Goal: Task Accomplishment & Management: Complete application form

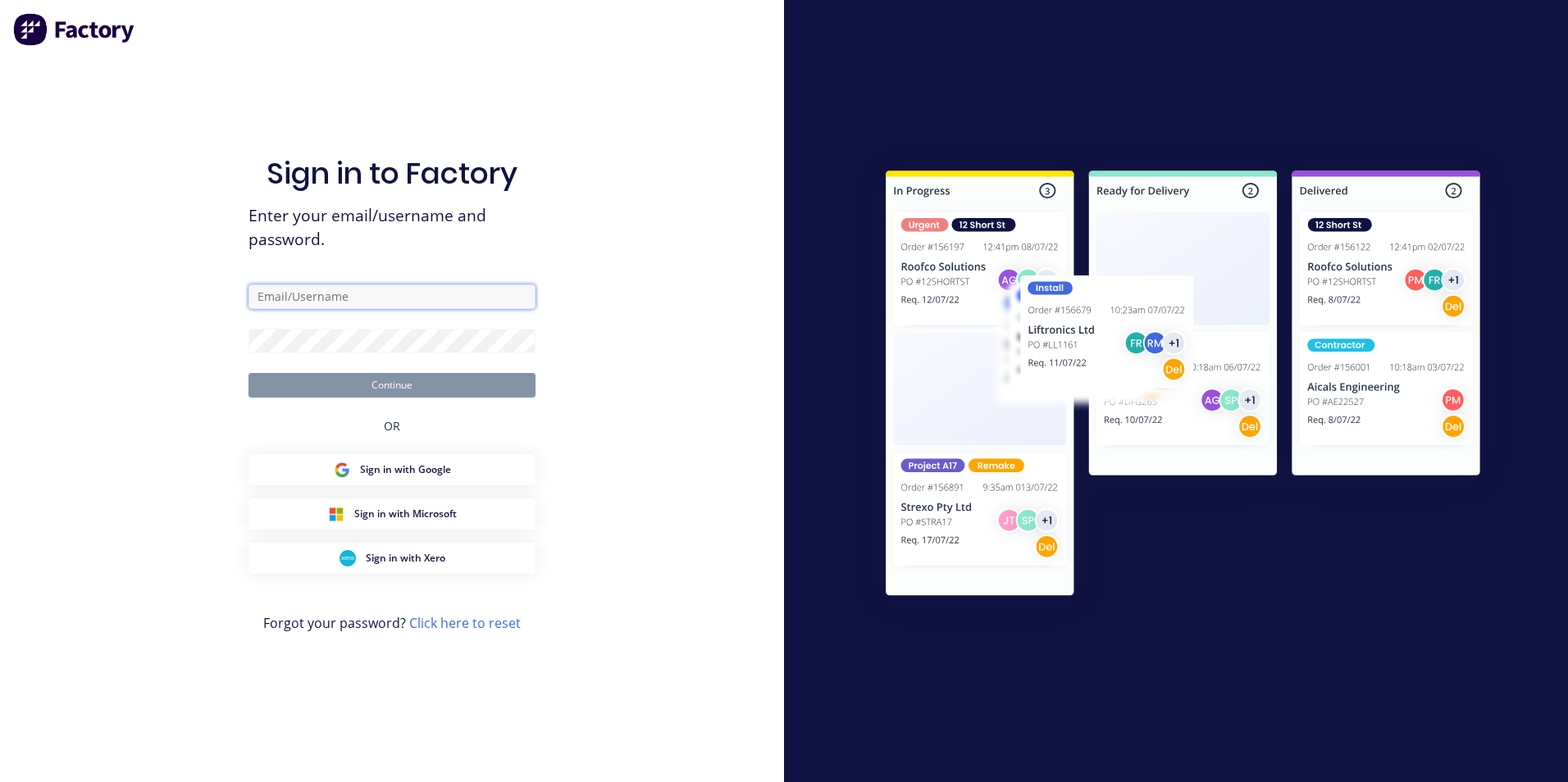
type input "[EMAIL_ADDRESS][DOMAIN_NAME]"
click at [444, 389] on button "Continue" at bounding box center [392, 385] width 287 height 25
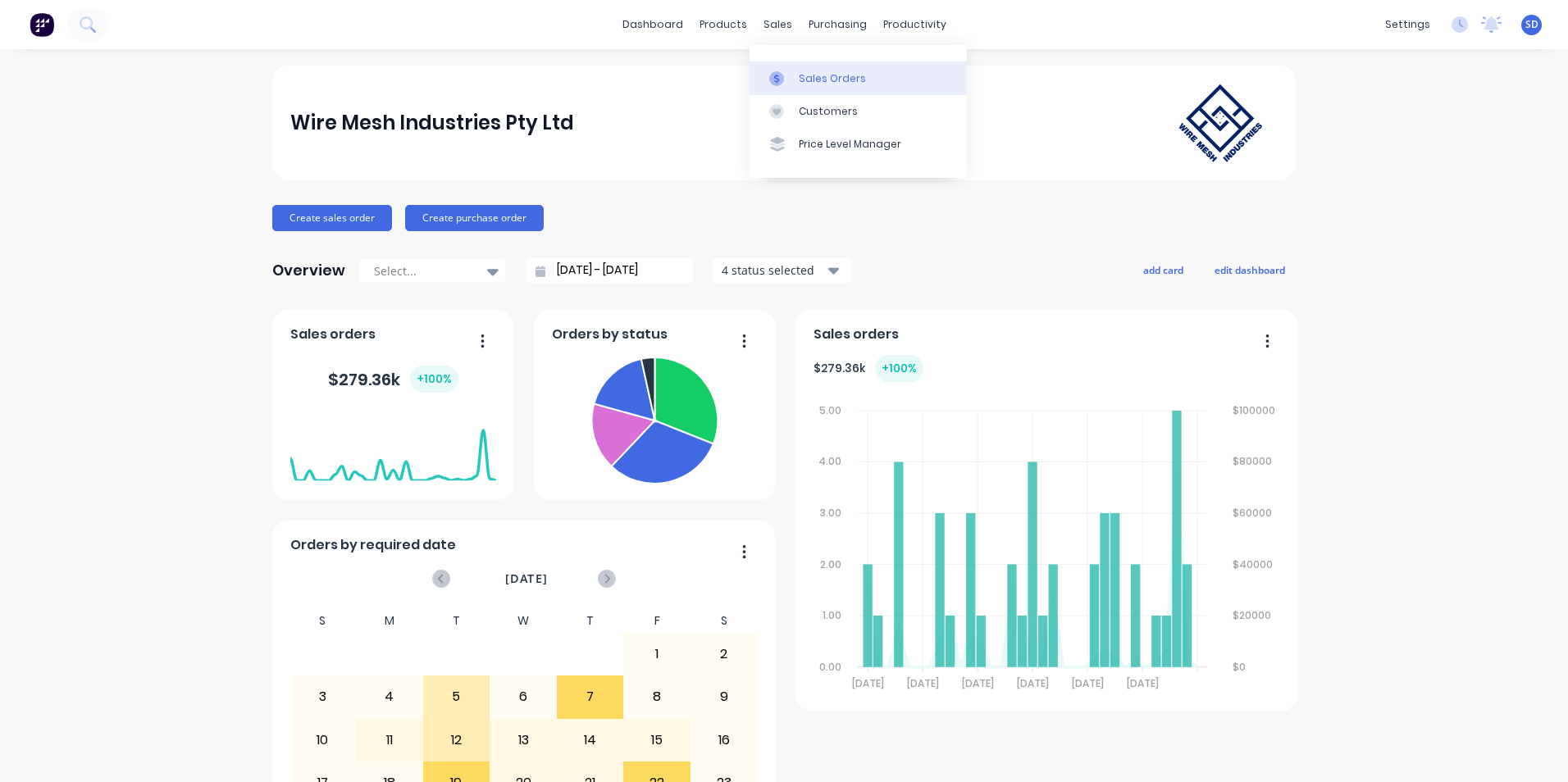
click at [776, 74] on icon at bounding box center [776, 79] width 15 height 15
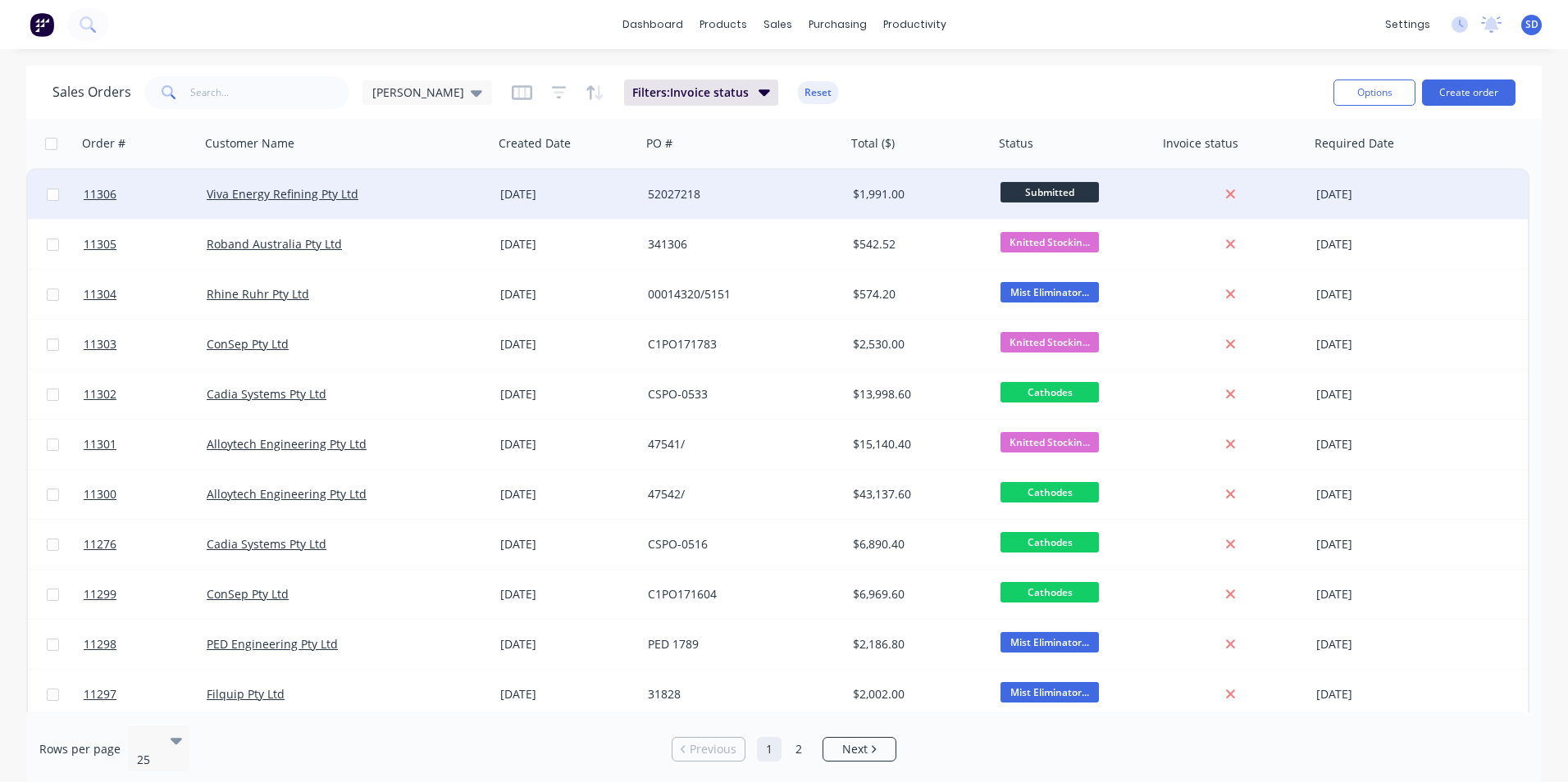
click at [633, 212] on div "[DATE]" at bounding box center [567, 194] width 148 height 49
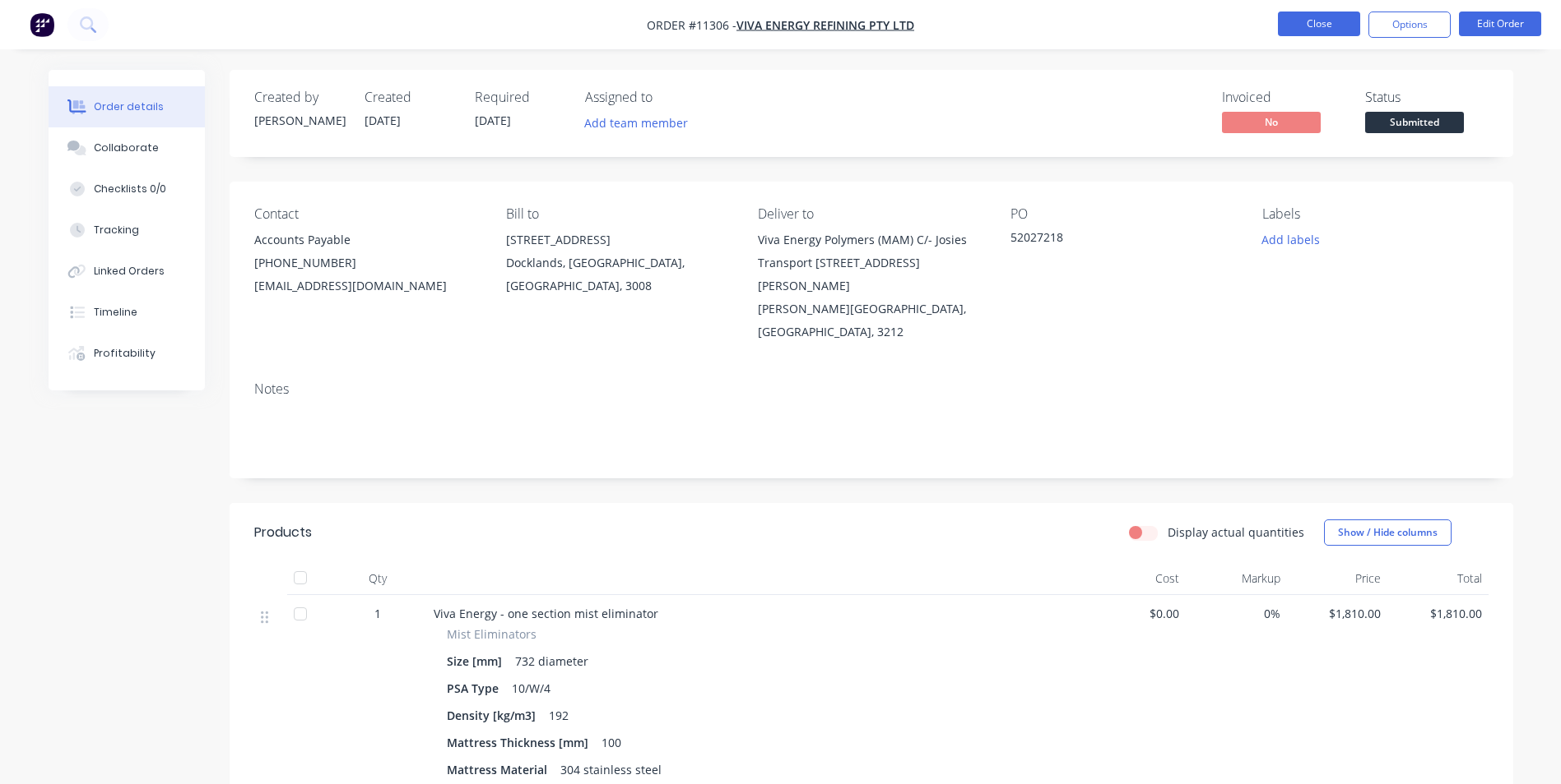
click at [1300, 29] on button "Close" at bounding box center [1319, 23] width 82 height 25
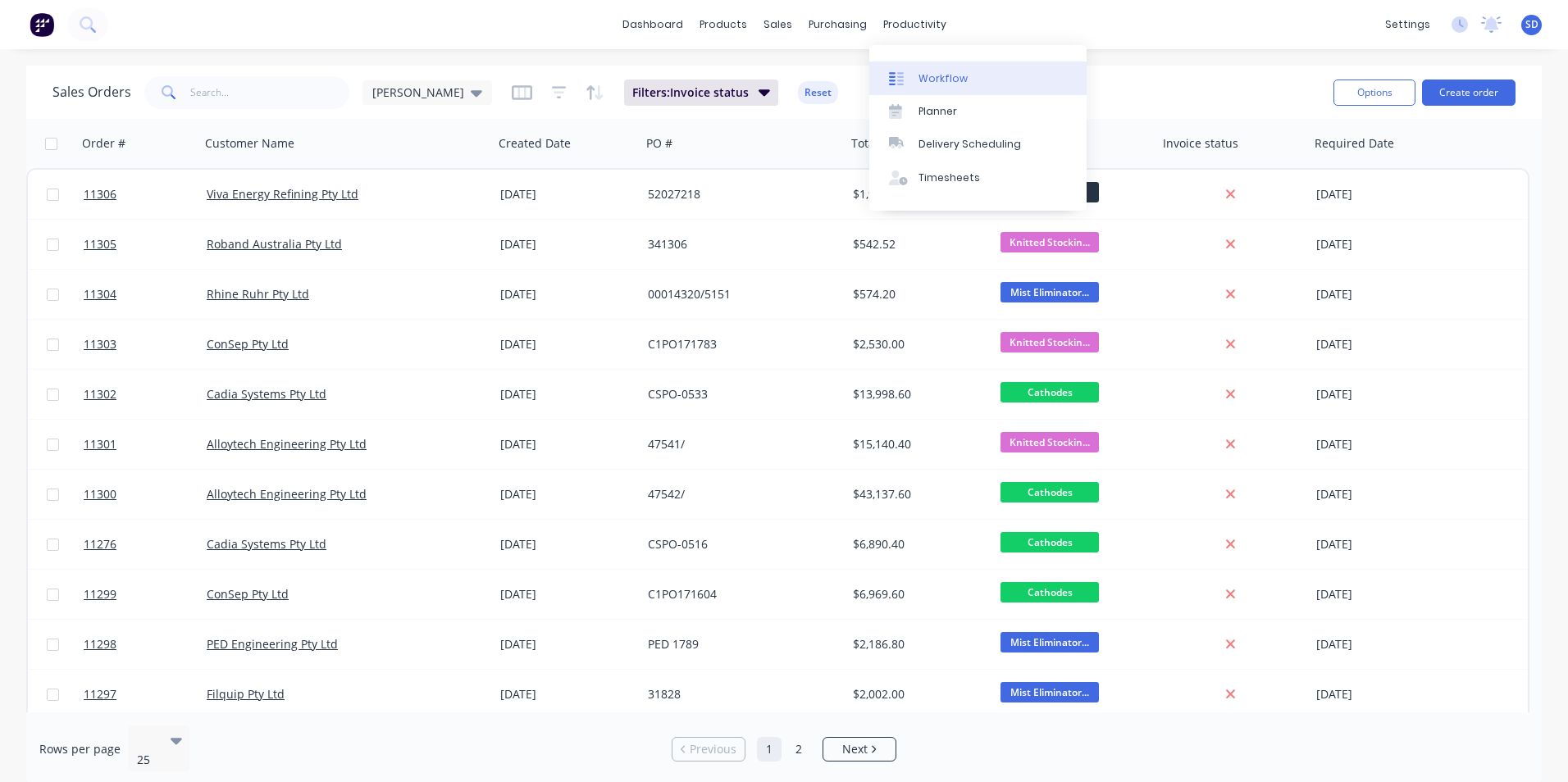
click at [902, 64] on link "Workflow" at bounding box center [978, 78] width 217 height 33
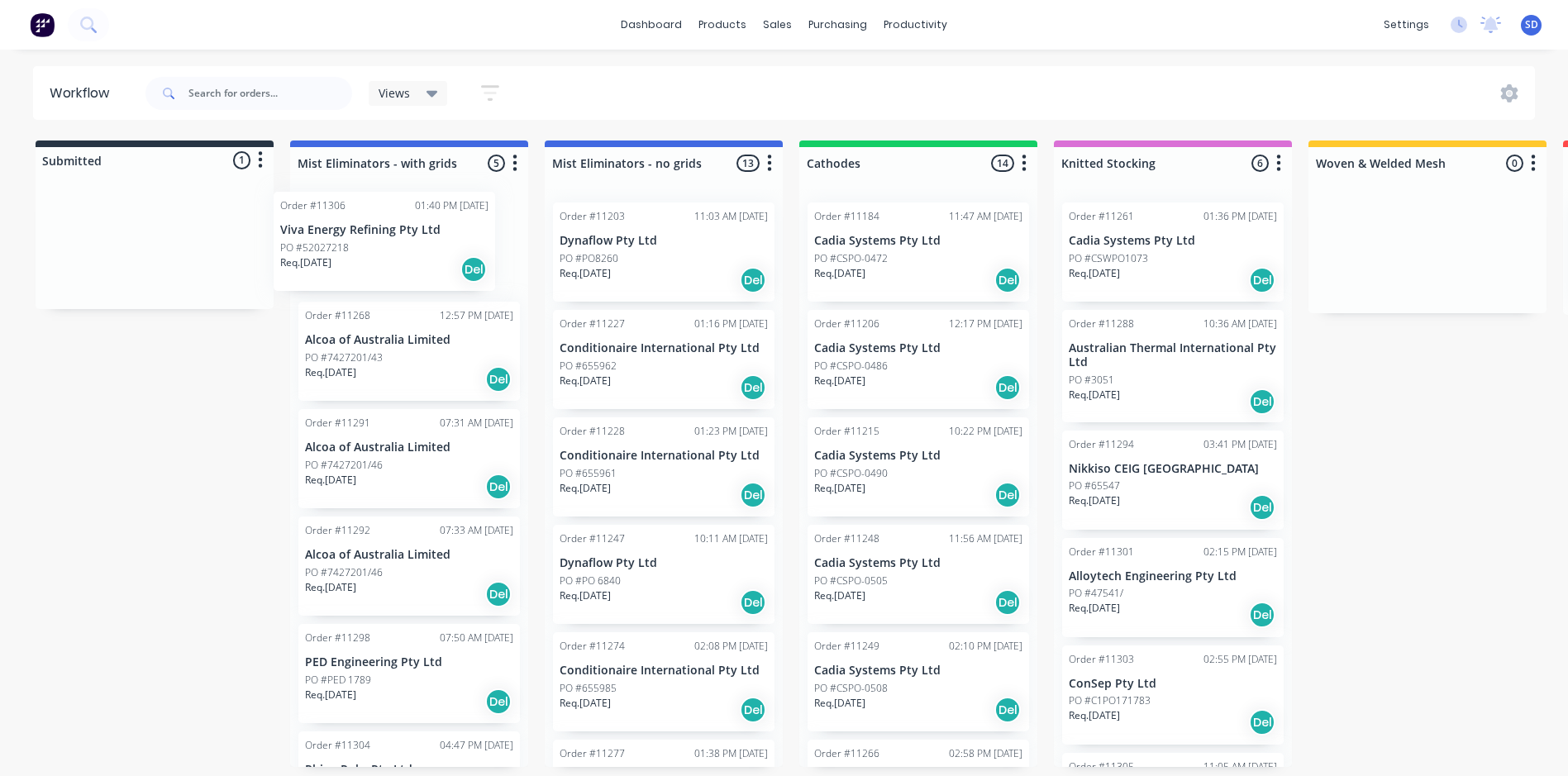
drag, startPoint x: 112, startPoint y: 237, endPoint x: 361, endPoint y: 234, distance: 249.0
click at [361, 234] on div "Submitted 1 Status colour #273444 hex #273444 Save Cancel Summaries Total order…" at bounding box center [1126, 454] width 2277 height 626
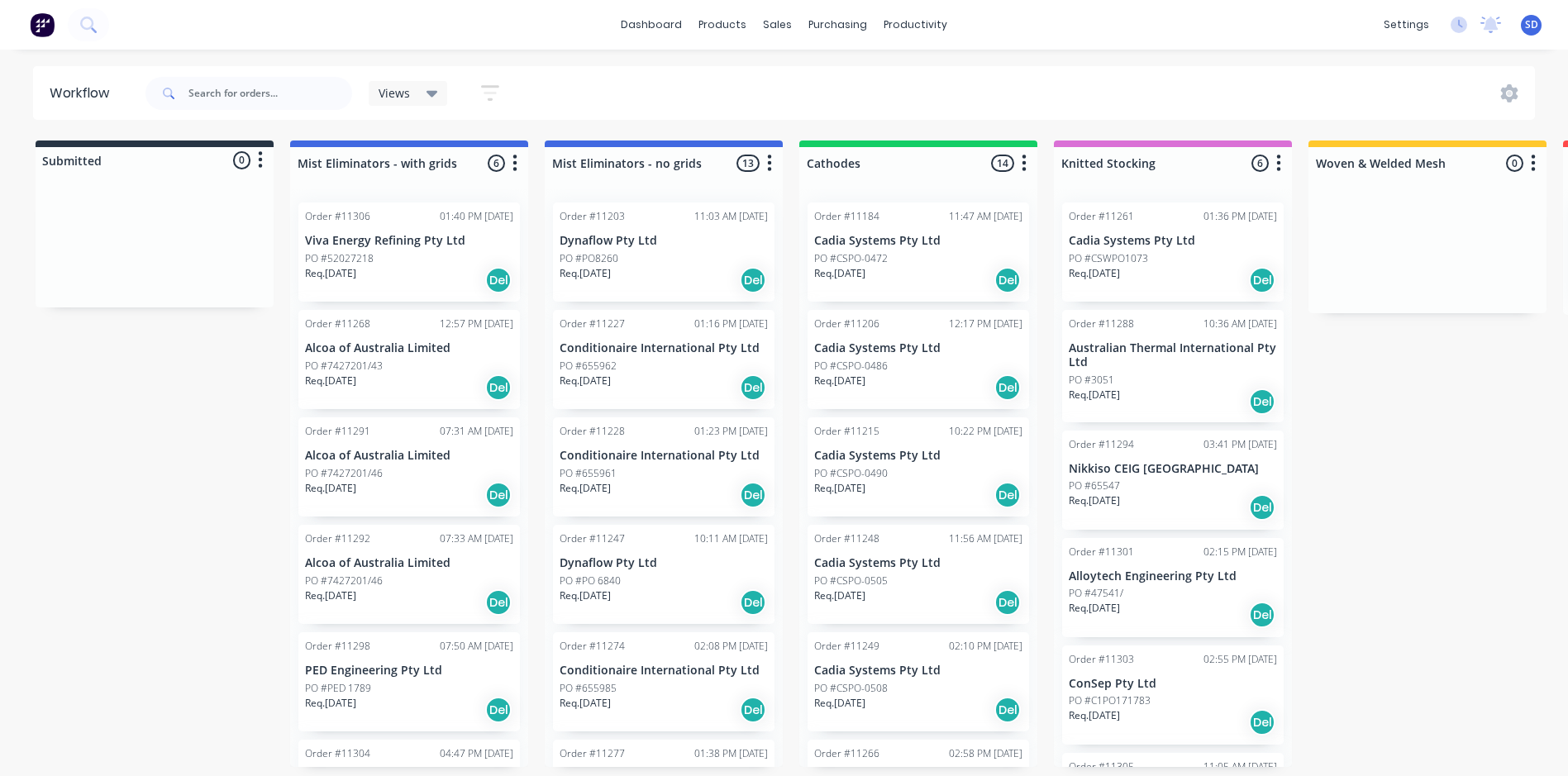
scroll to position [3, 0]
click at [653, 22] on link "dashboard" at bounding box center [651, 24] width 77 height 25
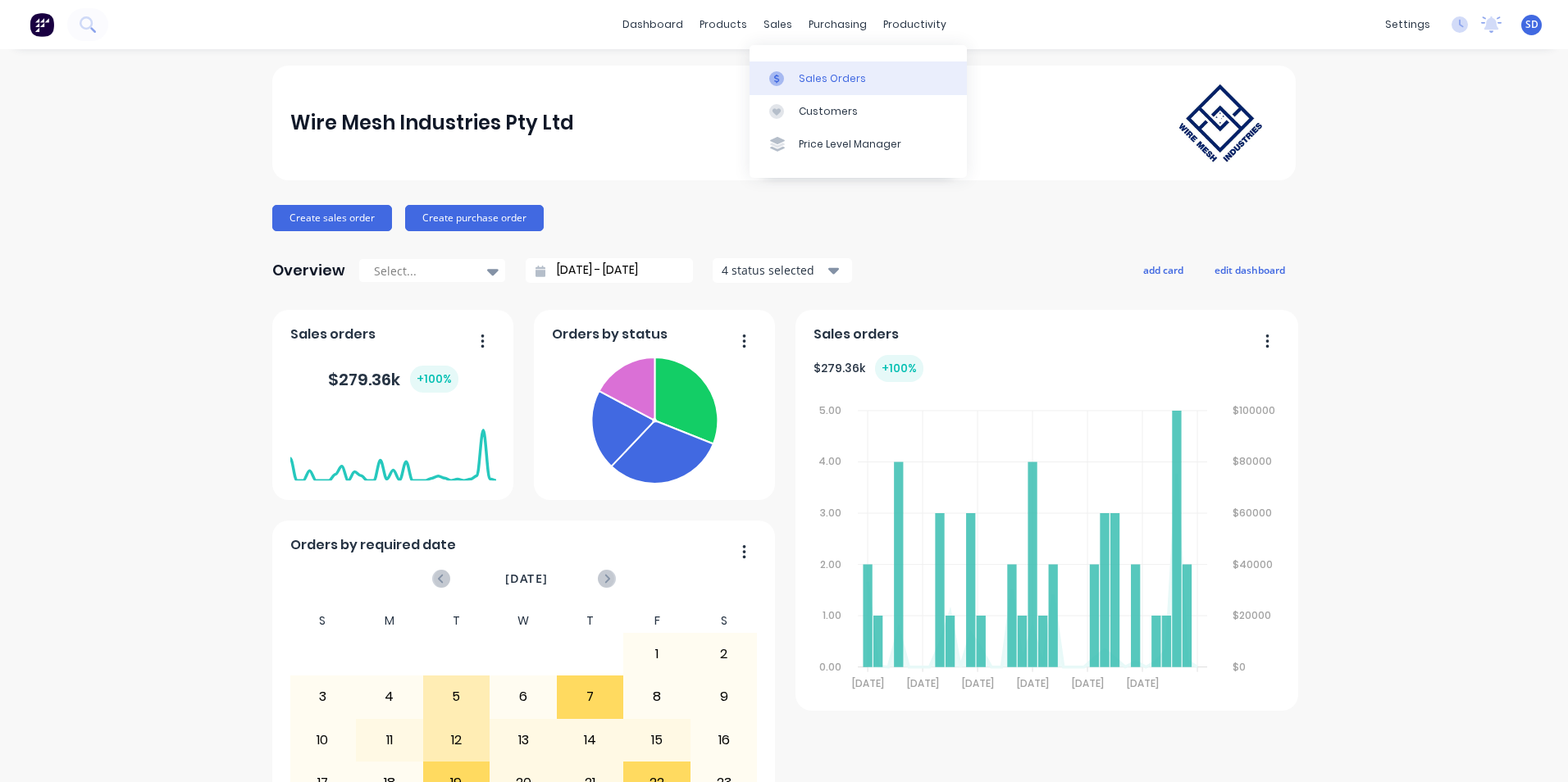
click at [778, 82] on icon at bounding box center [776, 79] width 15 height 15
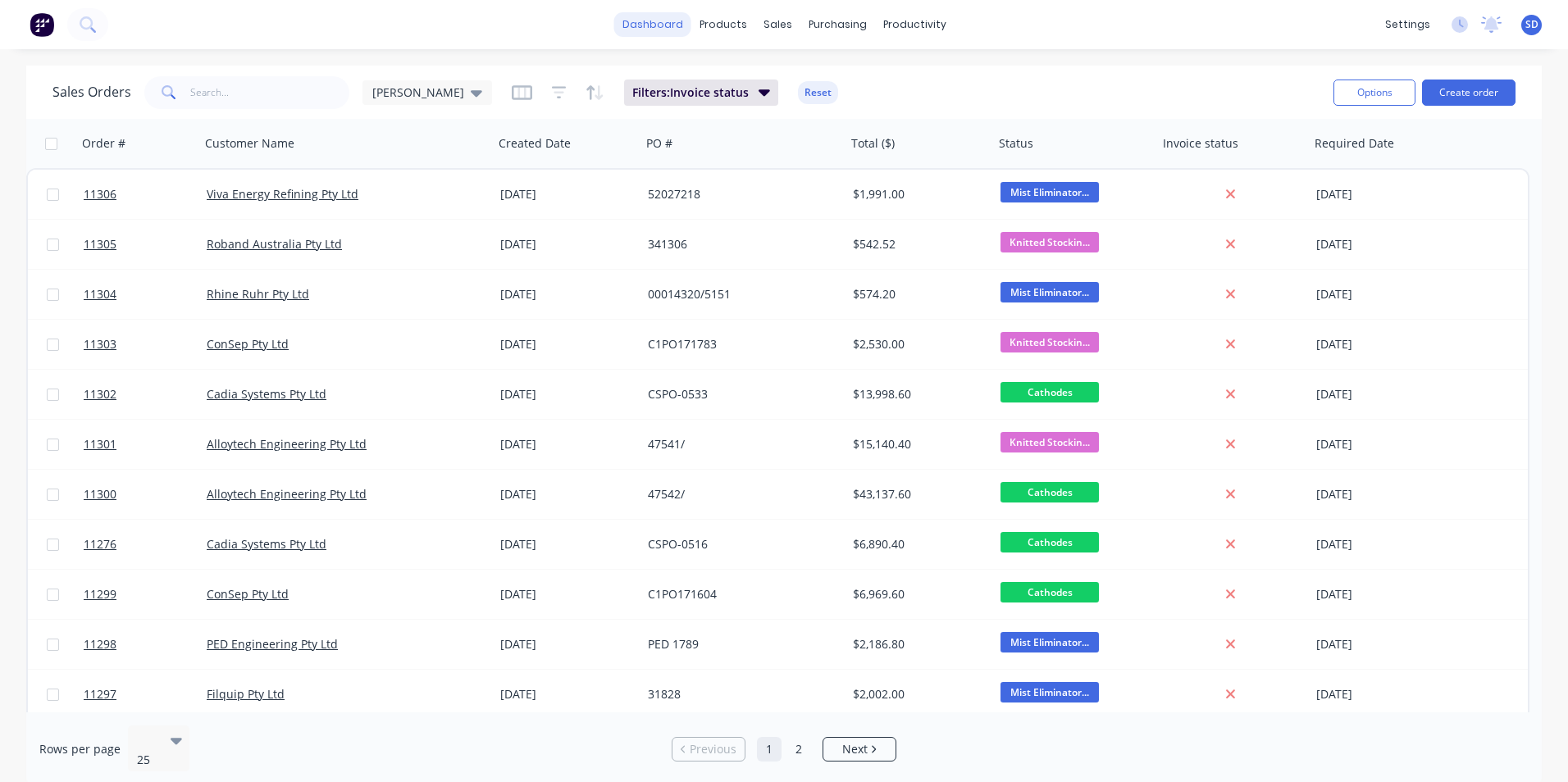
click at [651, 12] on link "dashboard" at bounding box center [652, 24] width 77 height 25
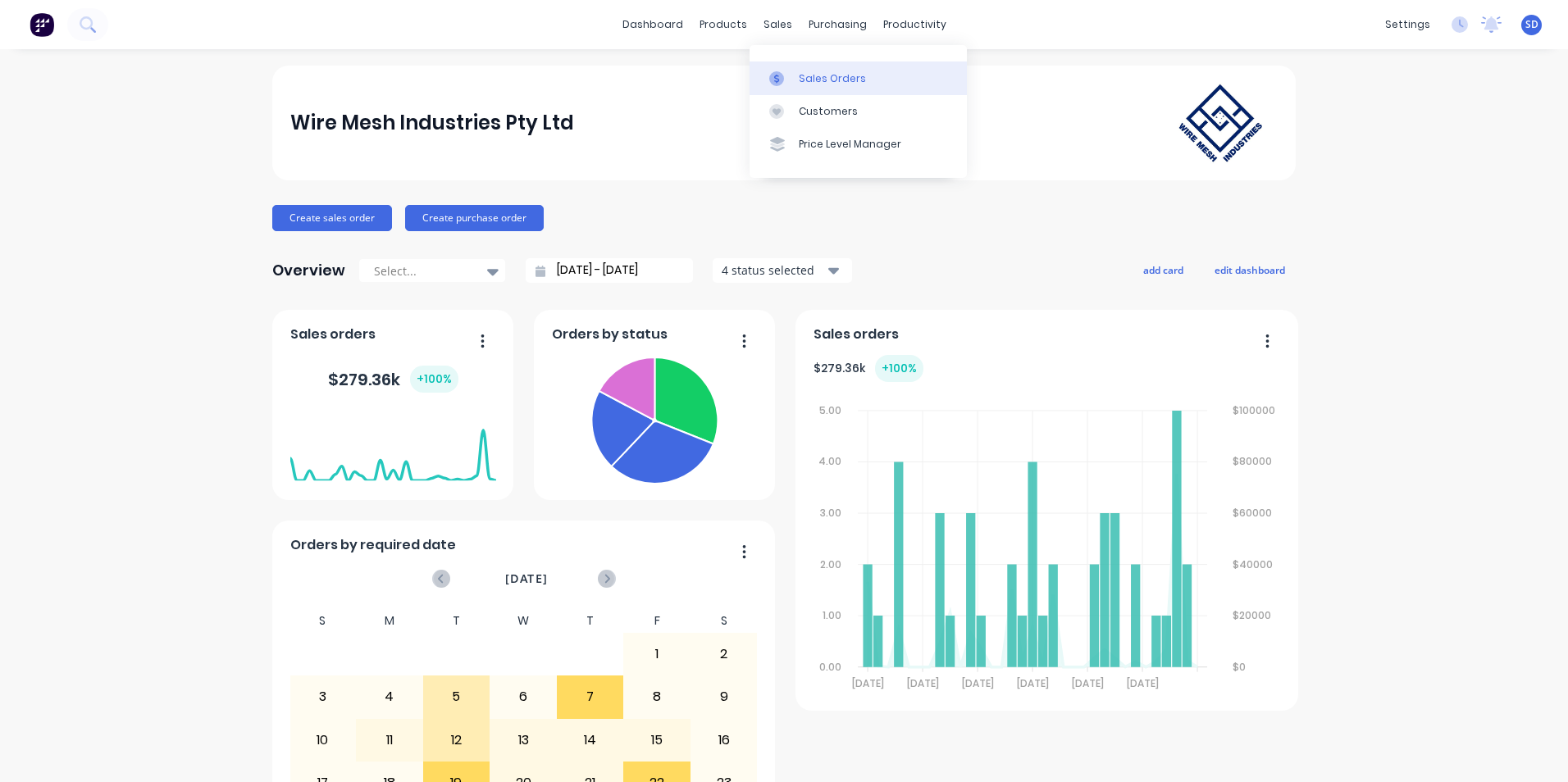
click at [787, 79] on div at bounding box center [781, 79] width 25 height 15
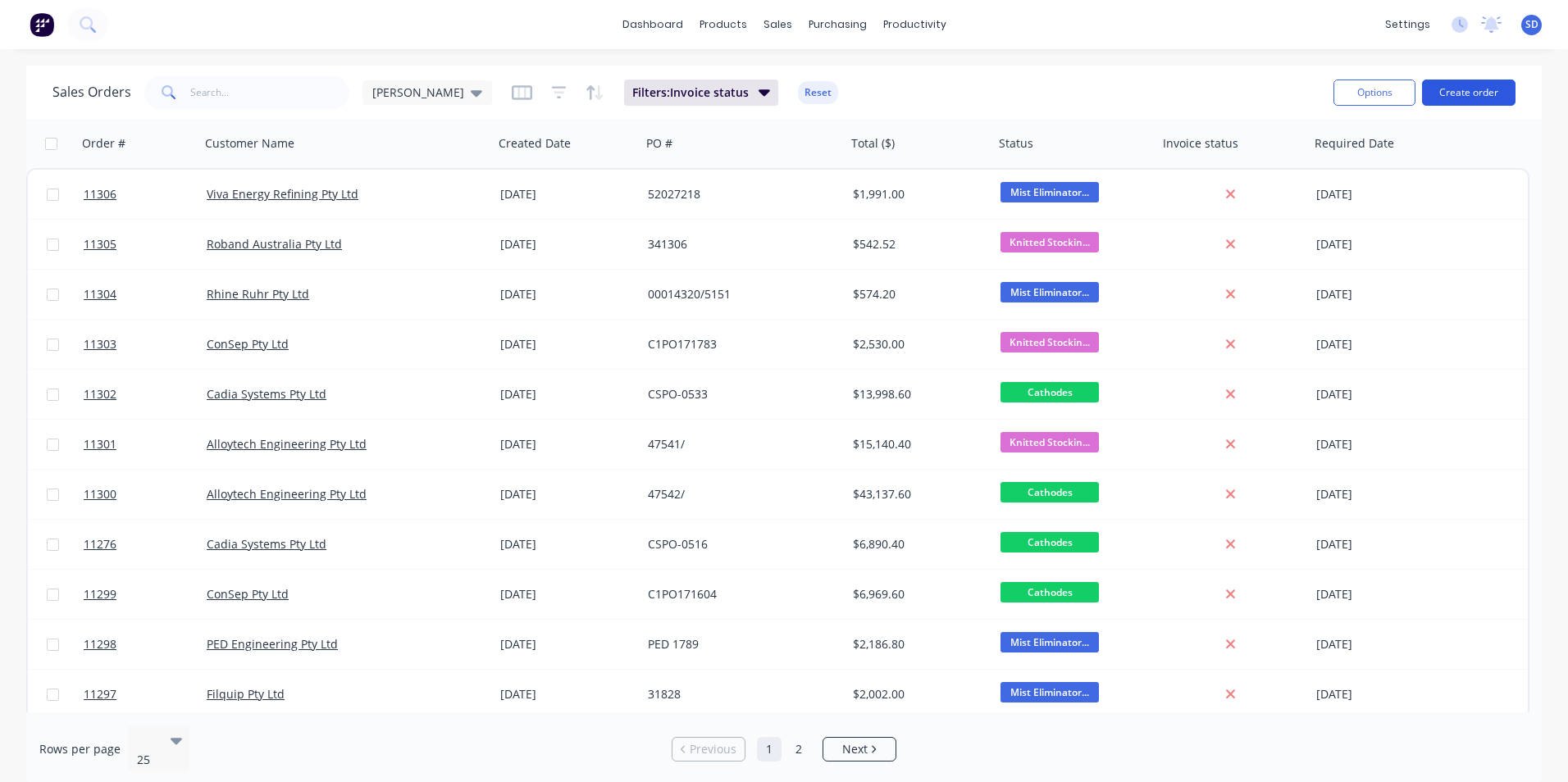
click at [1487, 90] on button "Create order" at bounding box center [1469, 92] width 93 height 26
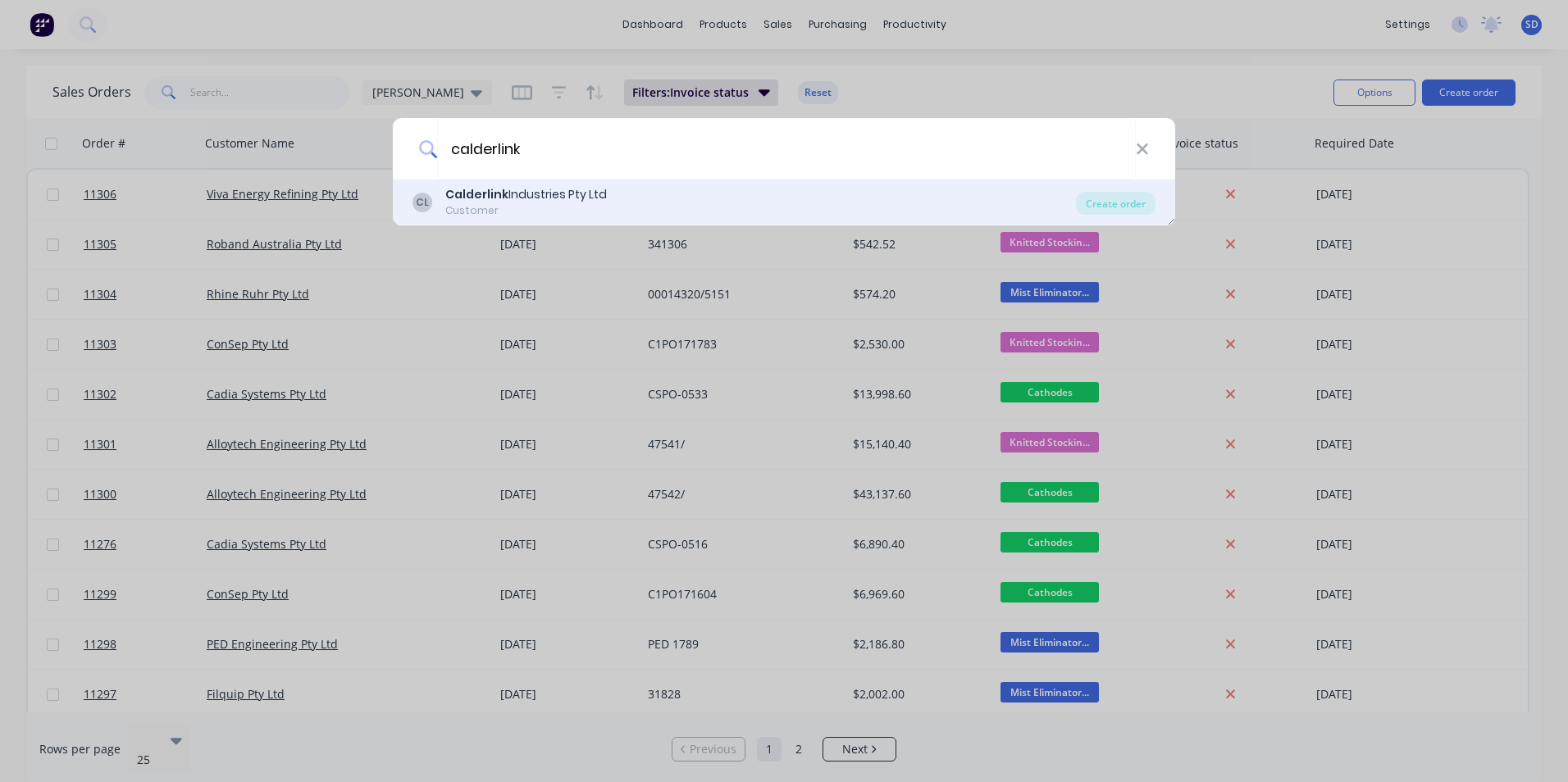
type input "calderlink"
click at [667, 204] on div "CL Calderlink Industries Pty Ltd Customer" at bounding box center [744, 202] width 664 height 32
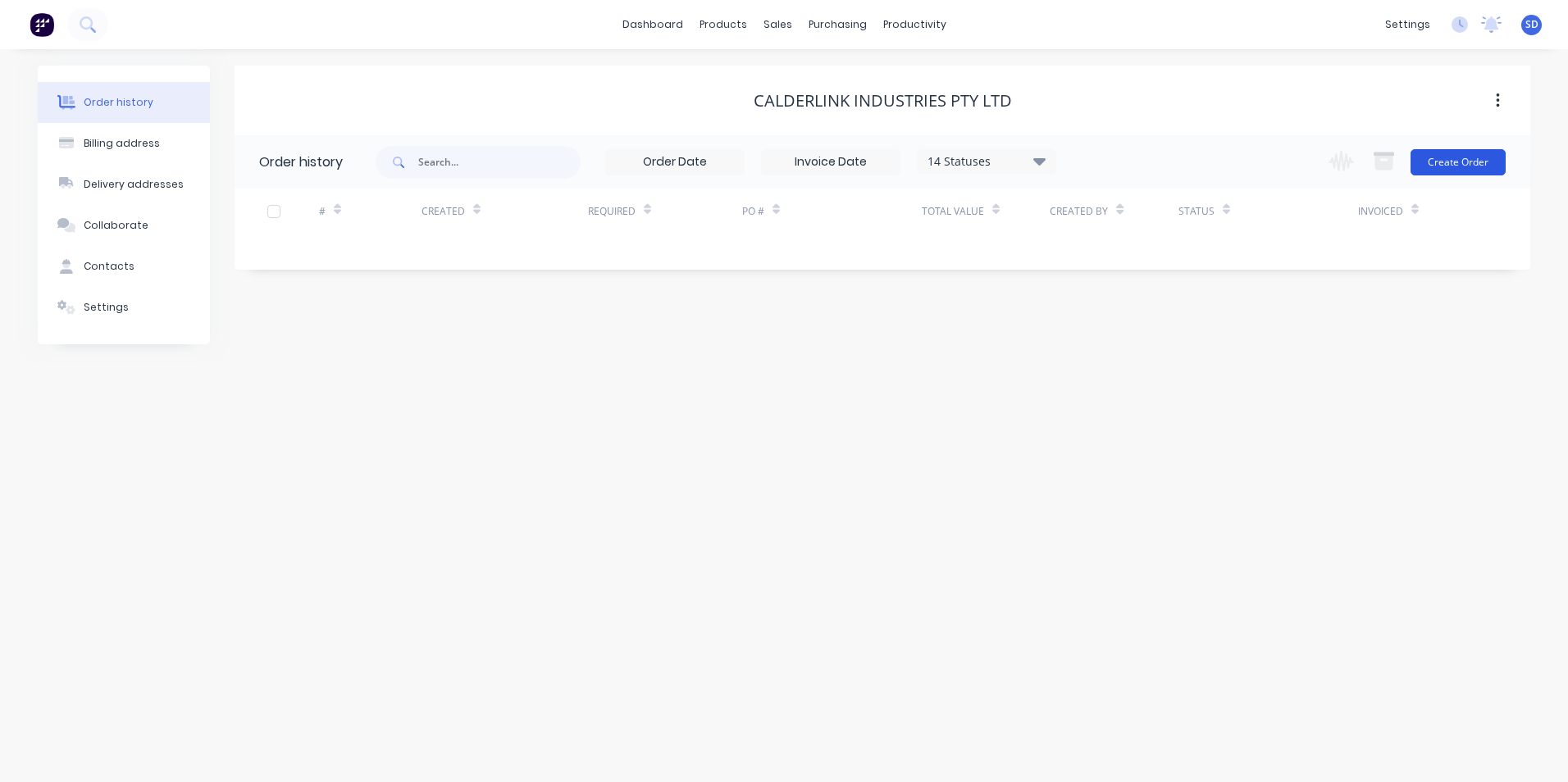
click at [1469, 158] on button "Create Order" at bounding box center [1458, 162] width 95 height 26
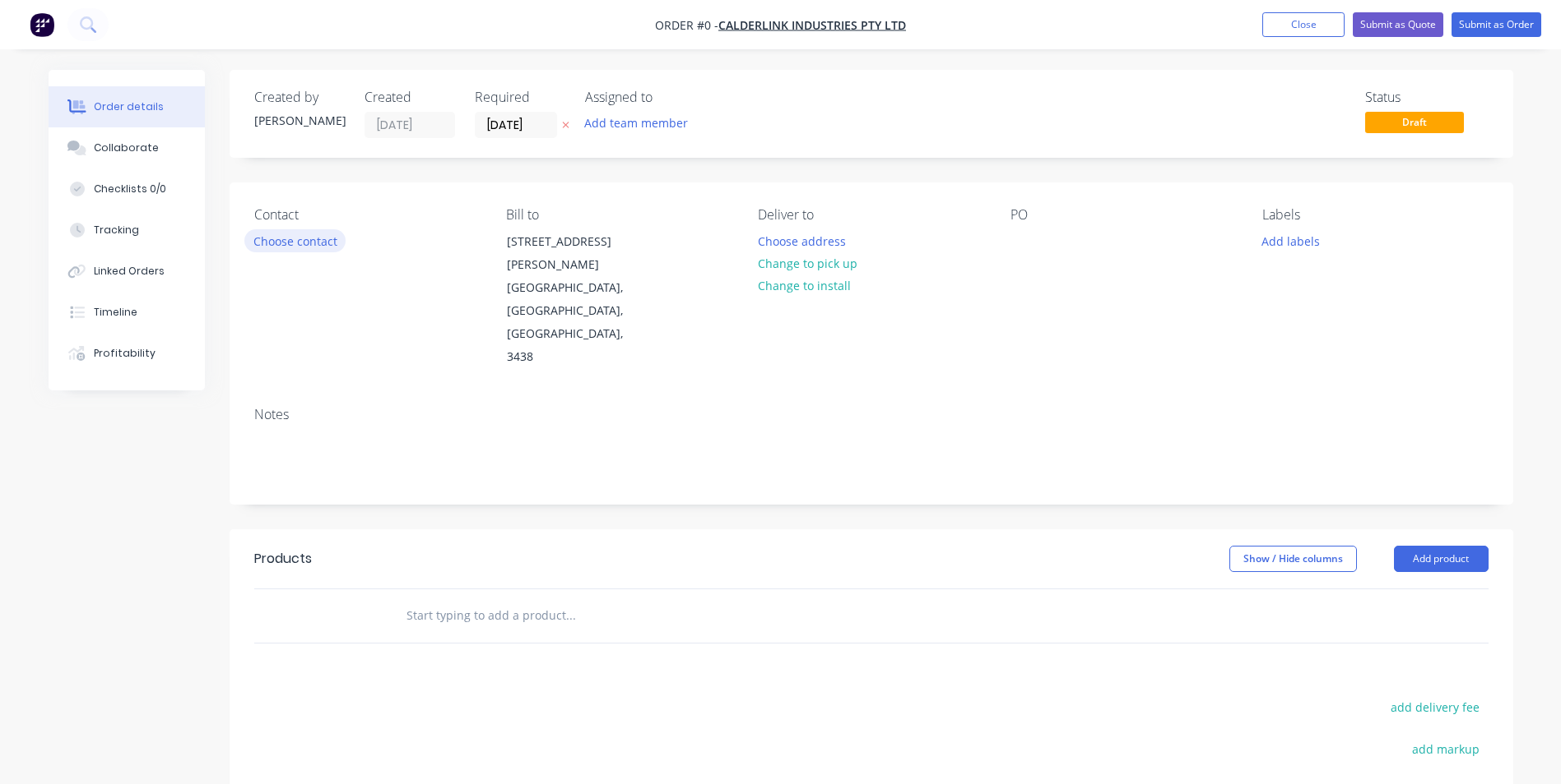
click at [306, 249] on button "Choose contact" at bounding box center [294, 241] width 101 height 22
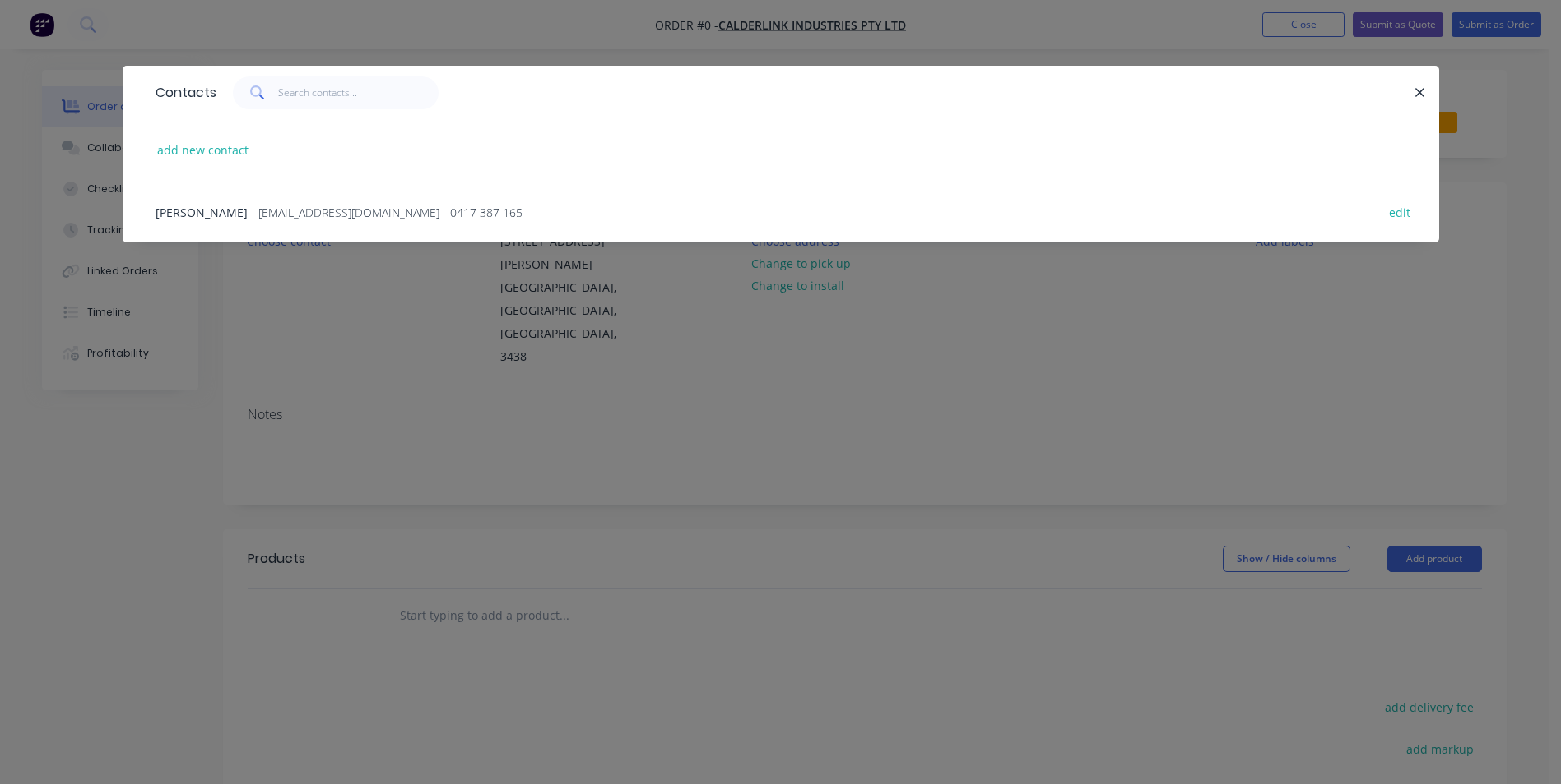
click at [318, 208] on span "- [EMAIL_ADDRESS][DOMAIN_NAME] - 0417 387 165" at bounding box center [387, 213] width 272 height 16
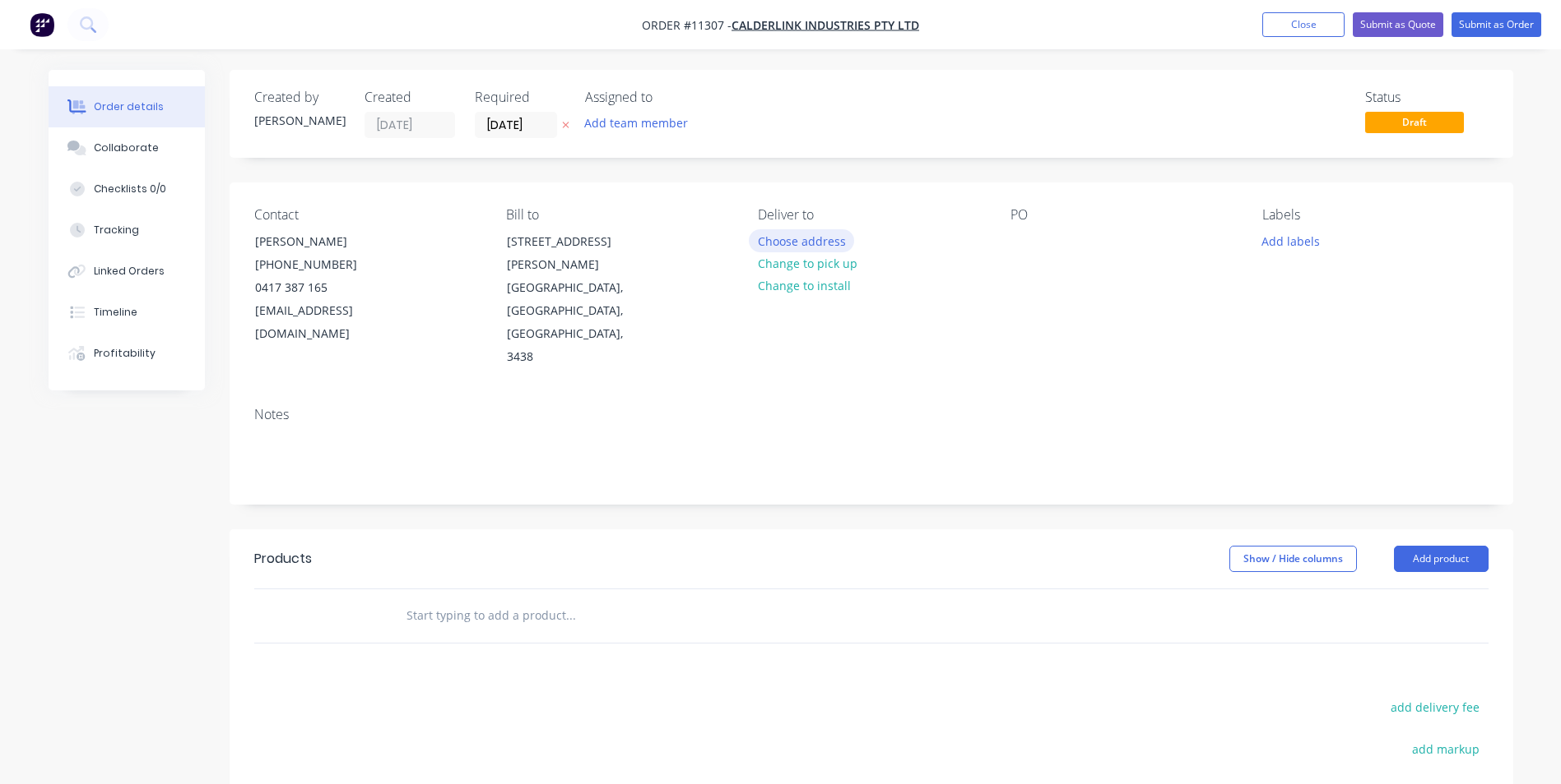
click at [787, 248] on button "Choose address" at bounding box center [802, 241] width 106 height 22
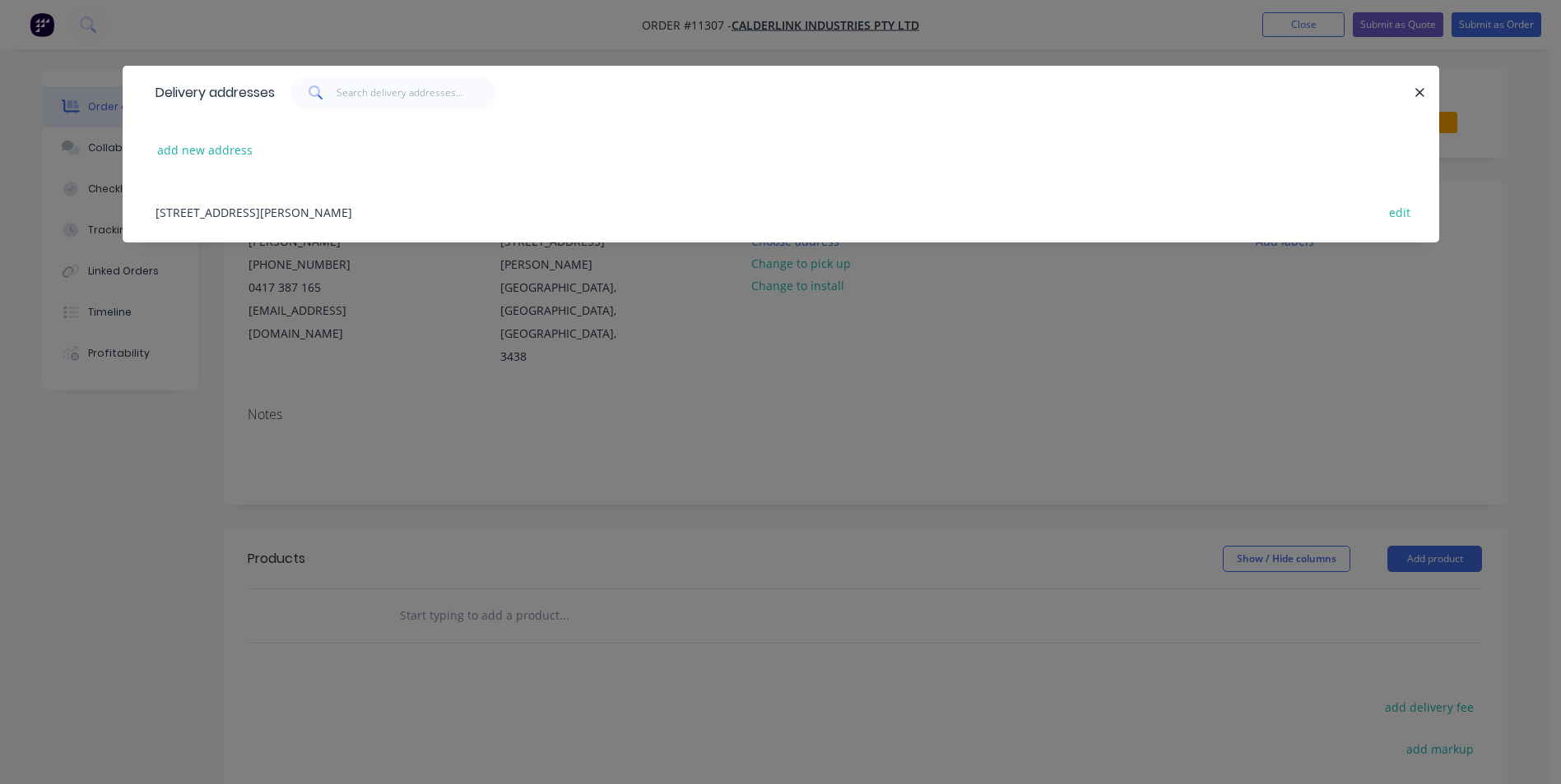
click at [371, 205] on div "[STREET_ADDRESS][PERSON_NAME] edit" at bounding box center [780, 211] width 1267 height 61
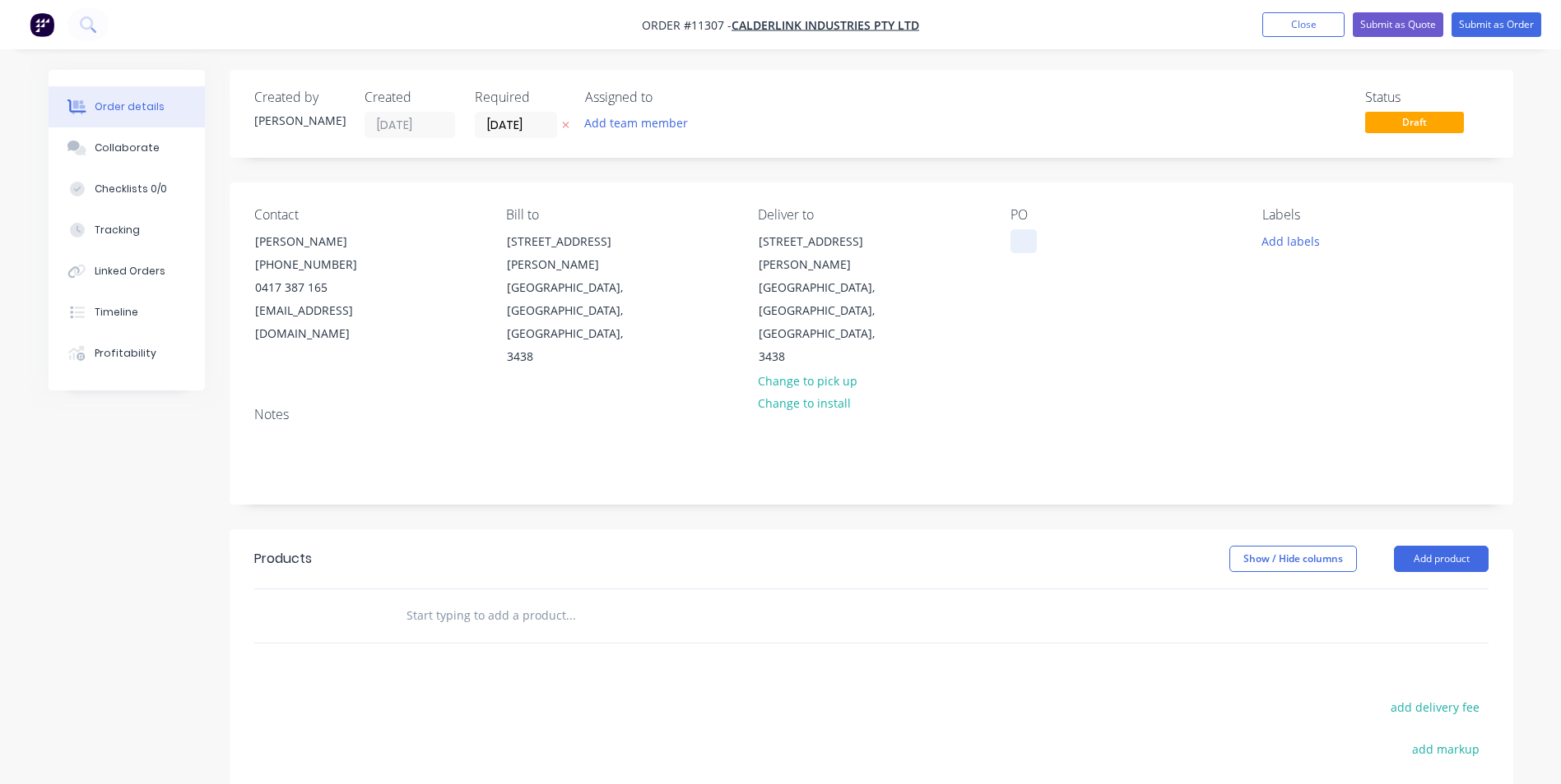
click at [1027, 251] on div at bounding box center [1023, 241] width 26 height 24
click at [510, 600] on input "text" at bounding box center [570, 616] width 329 height 33
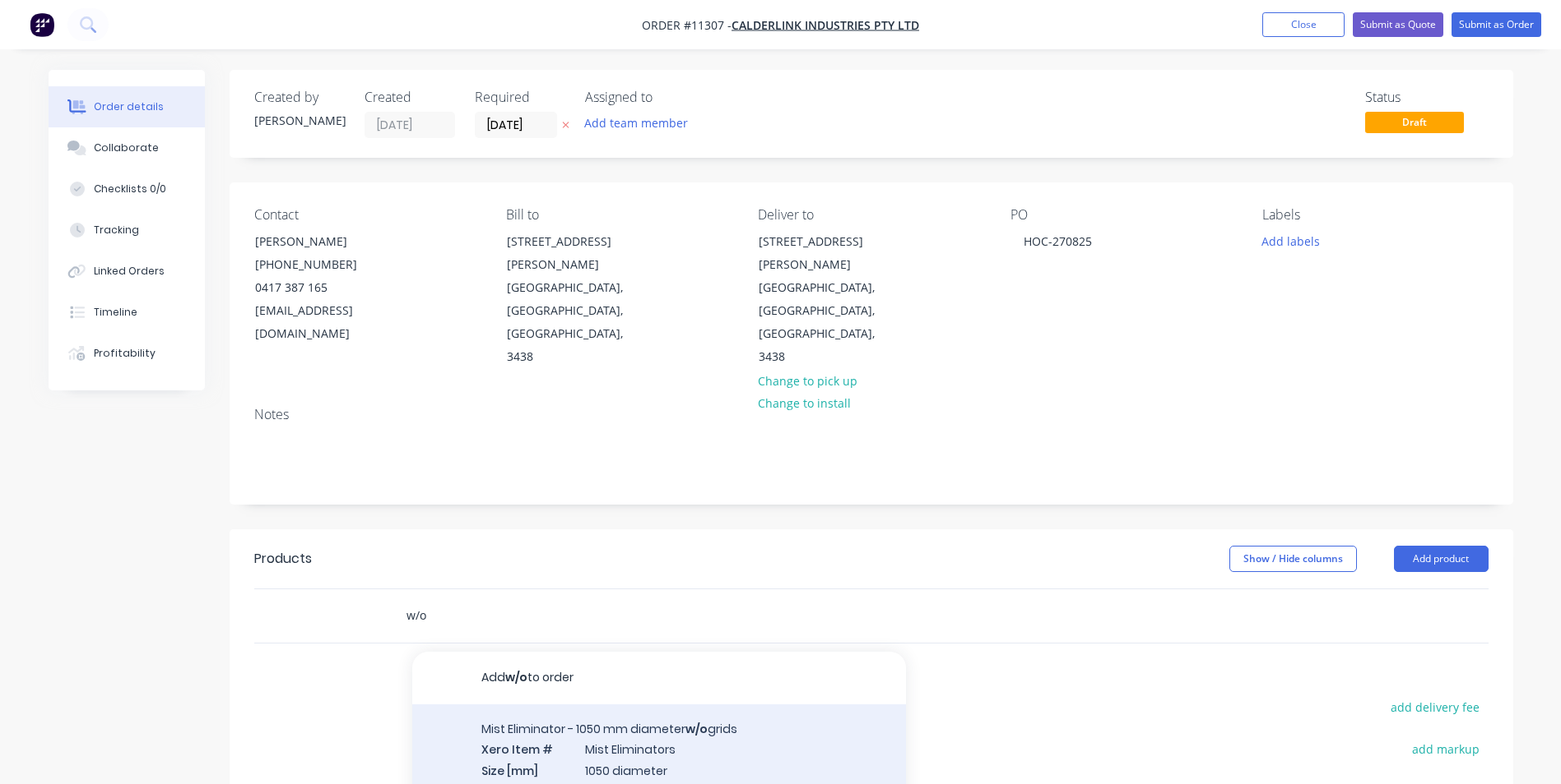
type input "w/o"
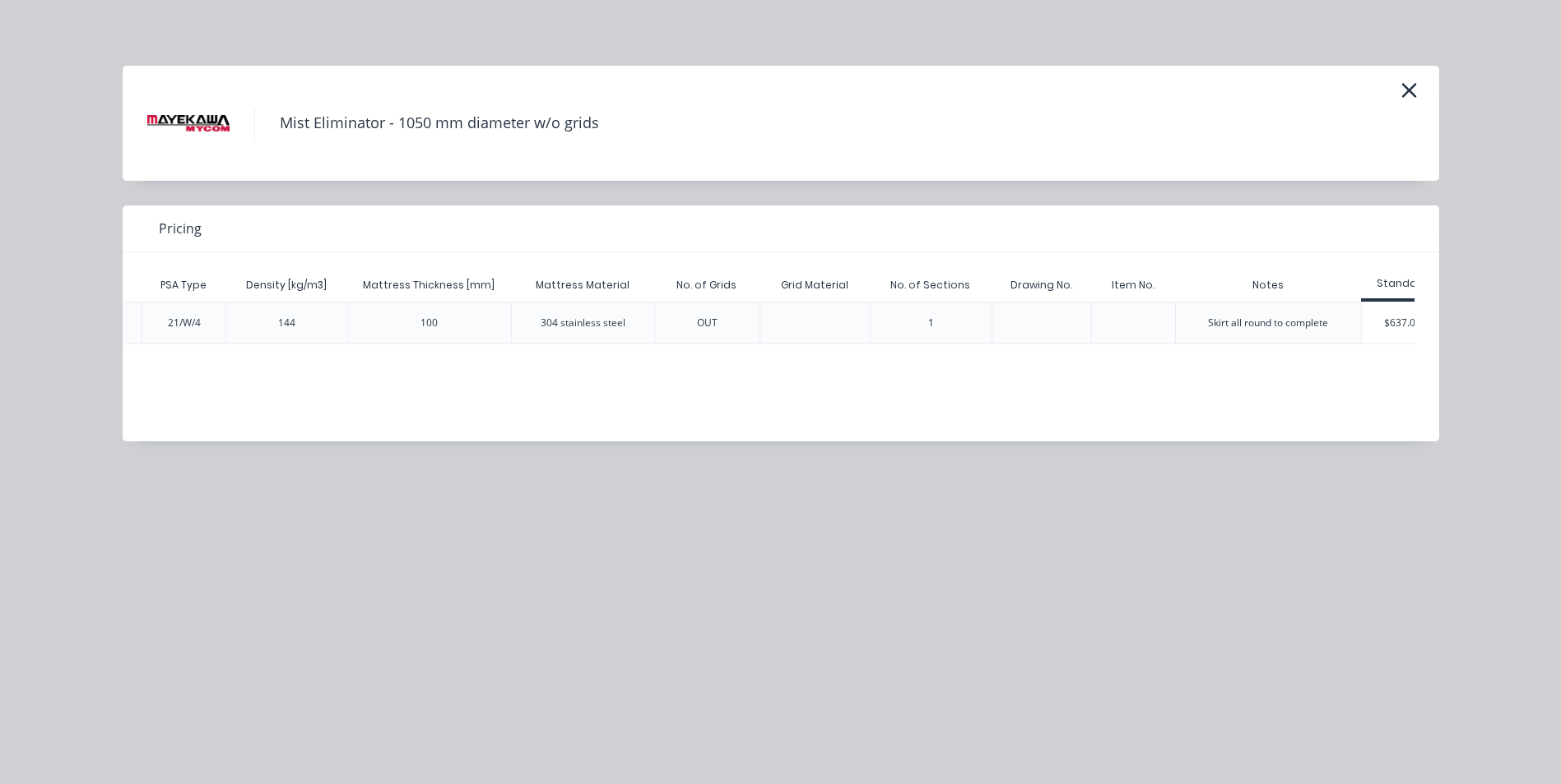
scroll to position [0, 257]
click at [1360, 324] on div "$637.00" at bounding box center [1371, 324] width 82 height 42
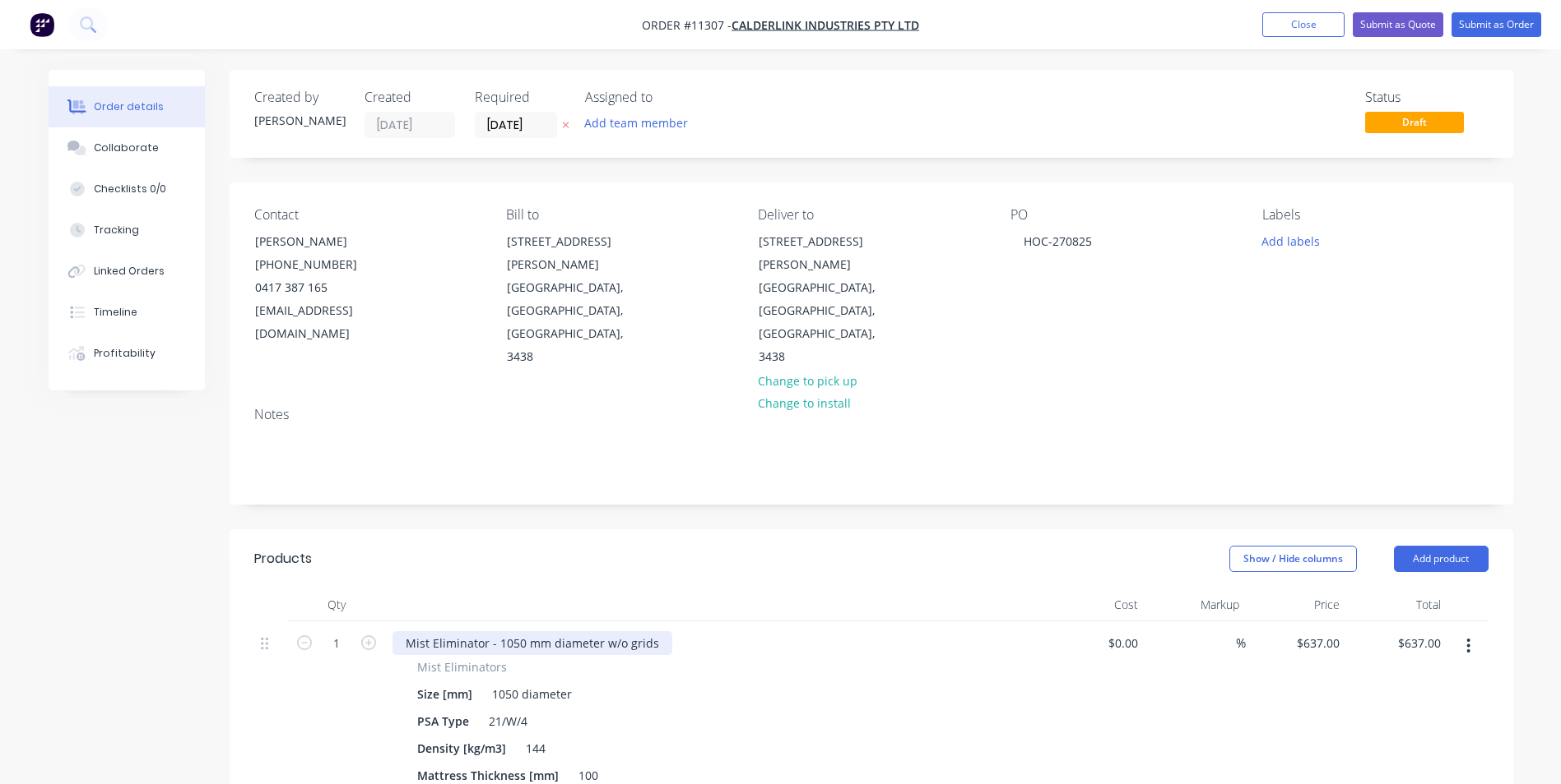
click at [495, 632] on div "Mist Eliminator - 1050 mm diameter w/o grids" at bounding box center [532, 644] width 280 height 24
drag, startPoint x: 1303, startPoint y: 600, endPoint x: 1461, endPoint y: 635, distance: 161.8
type input "$467.00"
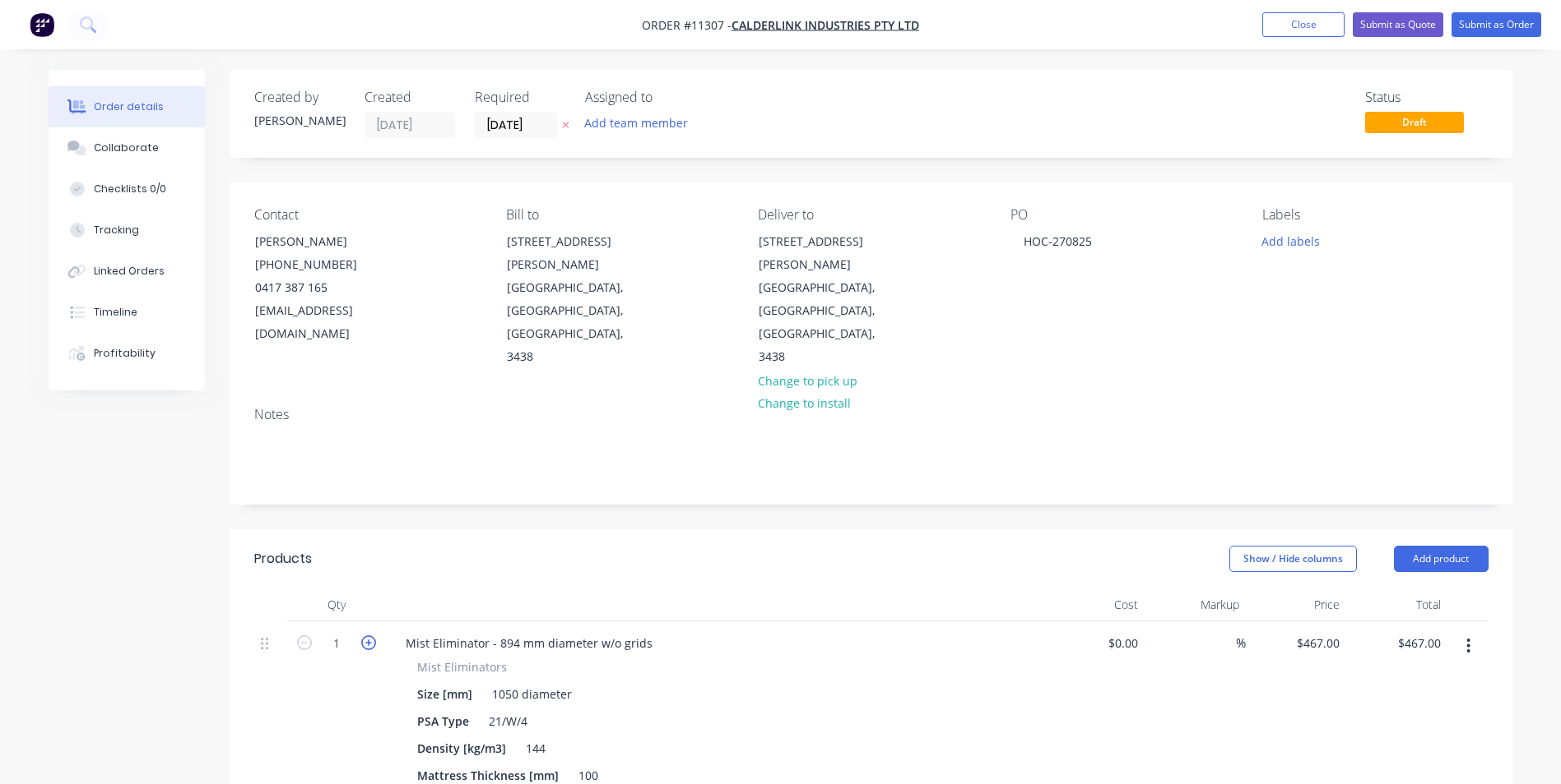
click at [372, 635] on icon "button" at bounding box center [368, 642] width 15 height 15
type input "2"
type input "$934.00"
click at [372, 635] on icon "button" at bounding box center [368, 642] width 15 height 15
type input "3"
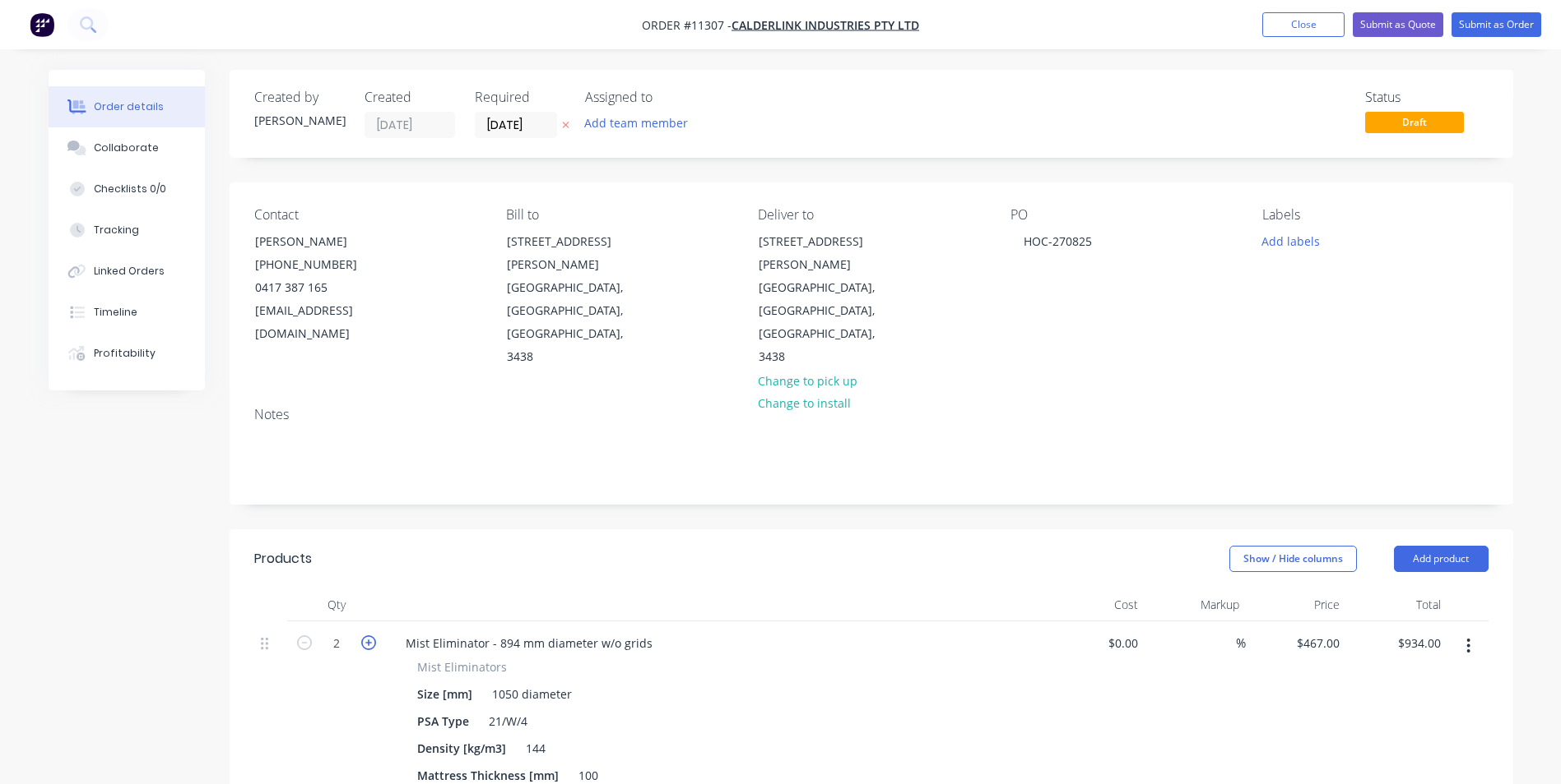
type input "$1,401.00"
click at [372, 635] on icon "button" at bounding box center [368, 642] width 15 height 15
type input "4"
type input "$1,868.00"
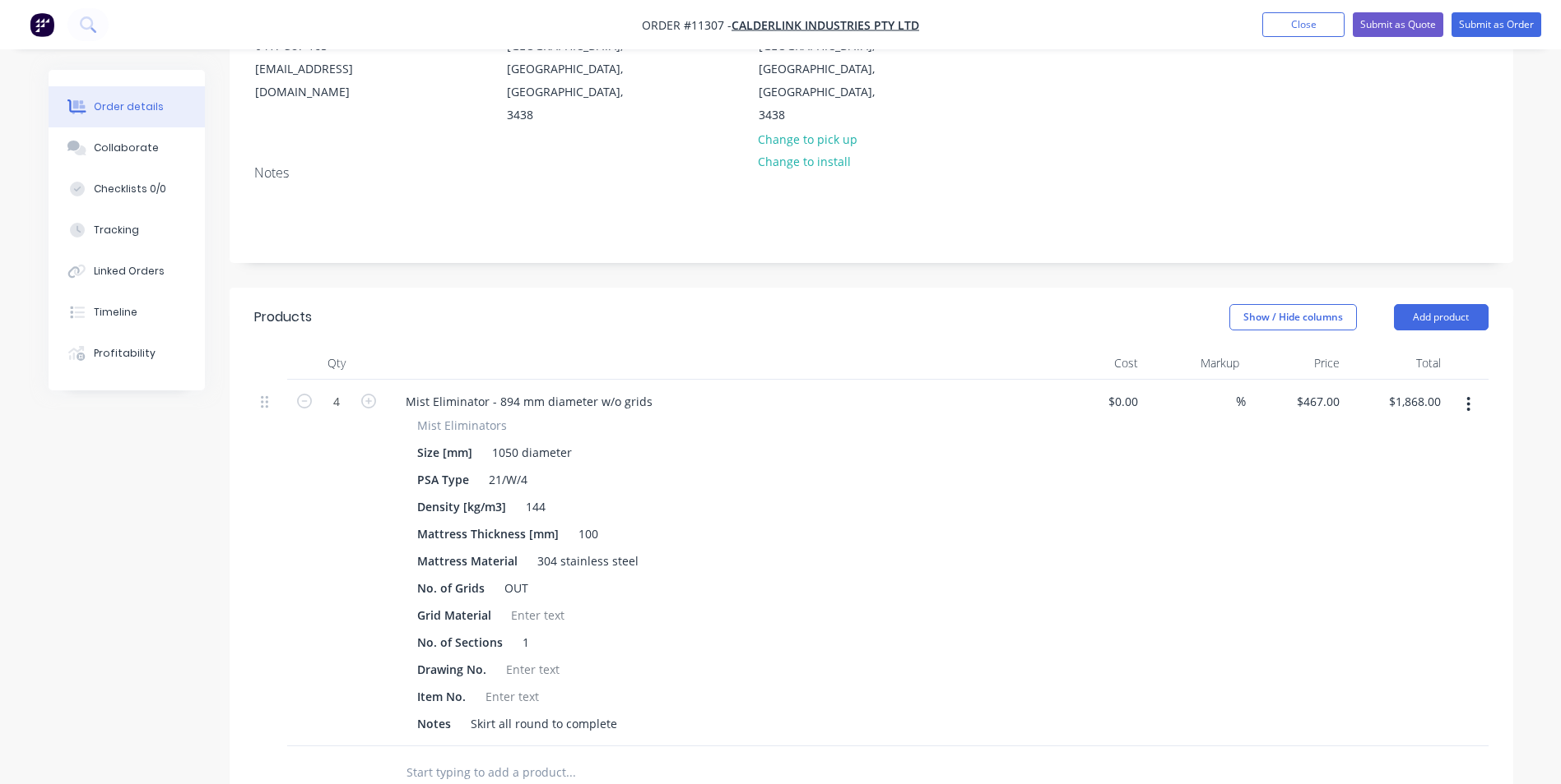
scroll to position [247, 0]
click at [516, 436] on div "1050 diameter" at bounding box center [532, 448] width 93 height 24
click at [545, 544] on div "304 stainless steel" at bounding box center [588, 556] width 114 height 24
click at [642, 707] on div "Notes Skirt all round to complete" at bounding box center [712, 719] width 603 height 24
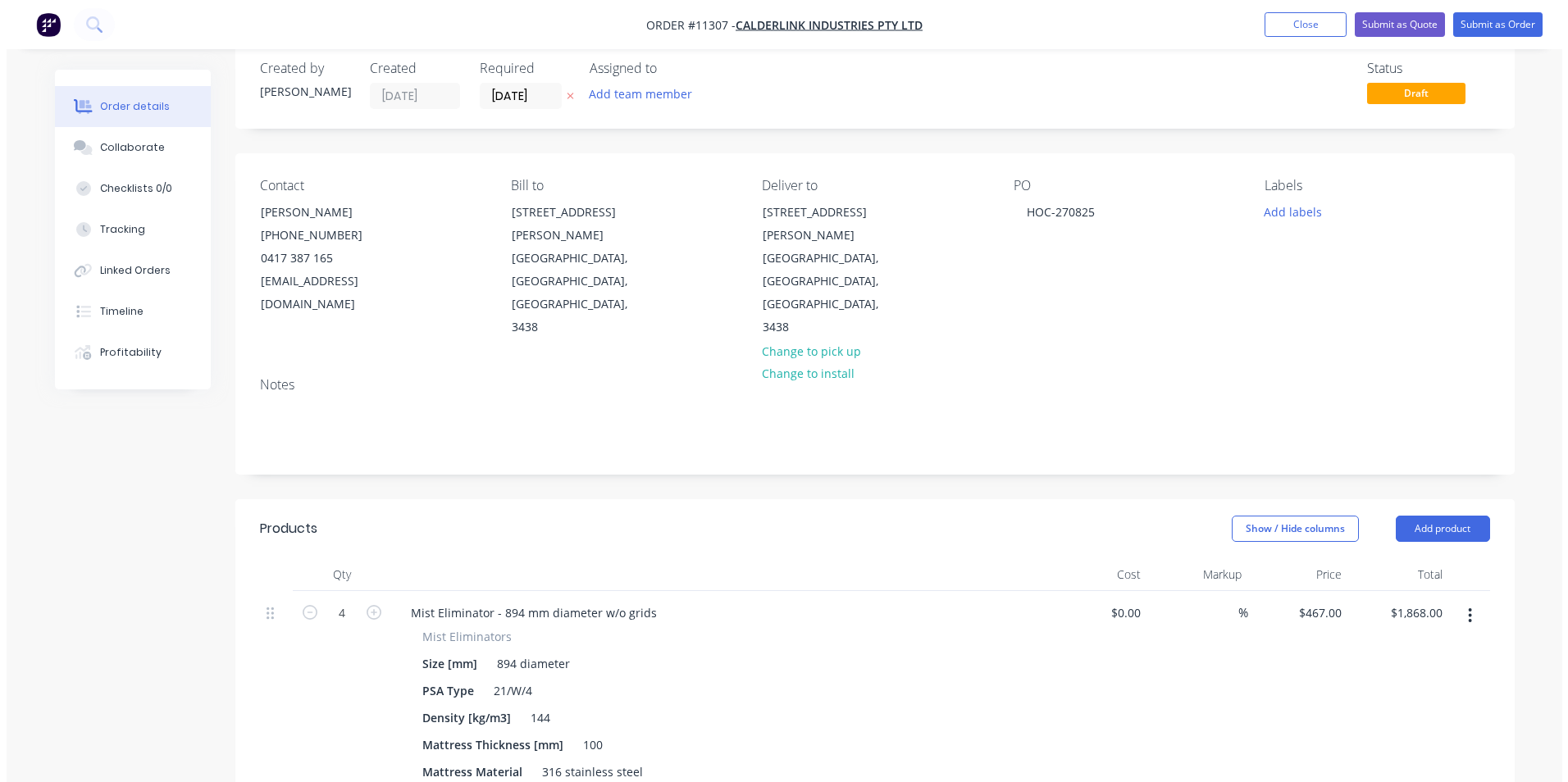
scroll to position [0, 0]
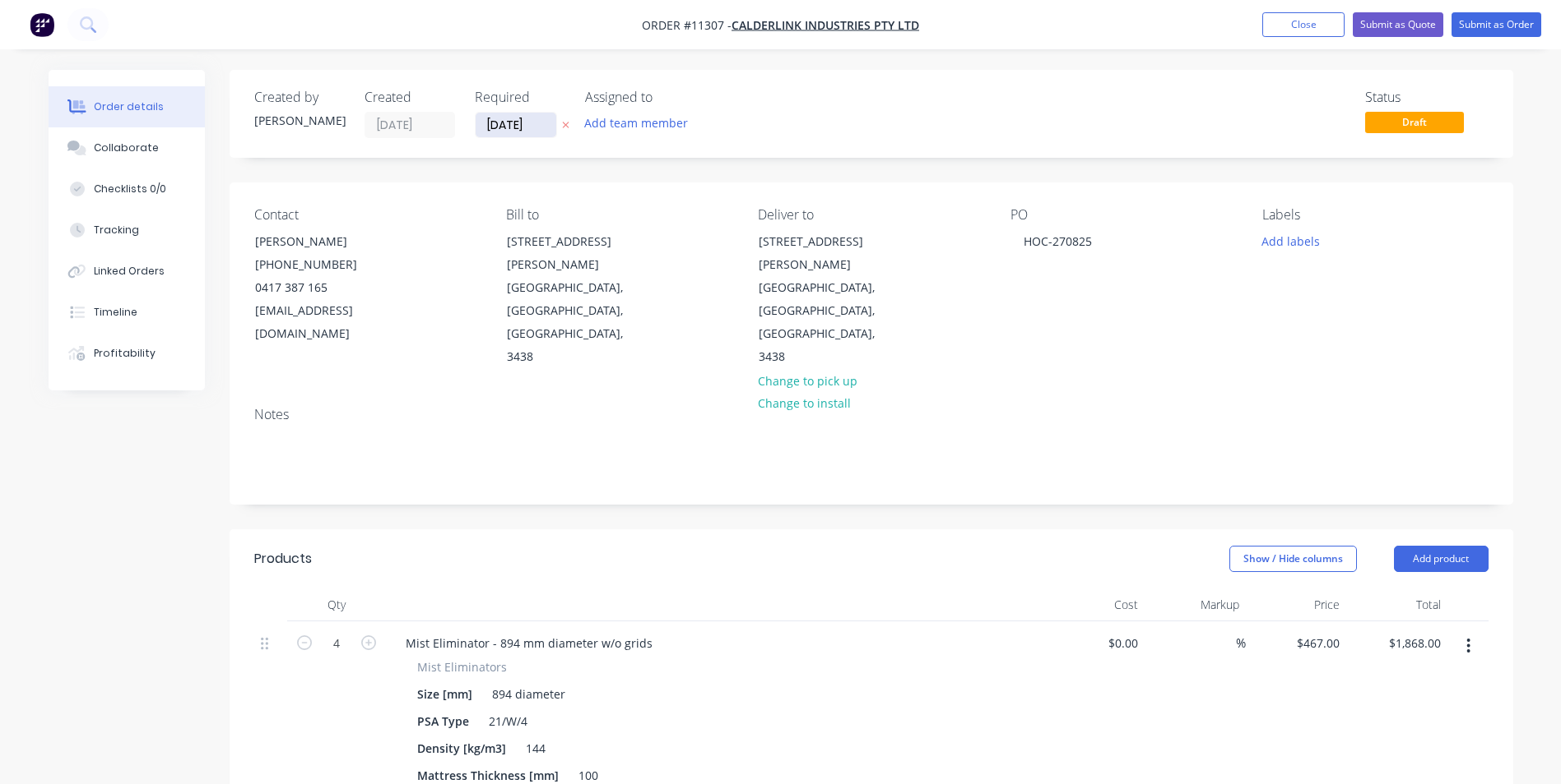
click at [521, 115] on input "[DATE]" at bounding box center [515, 125] width 81 height 25
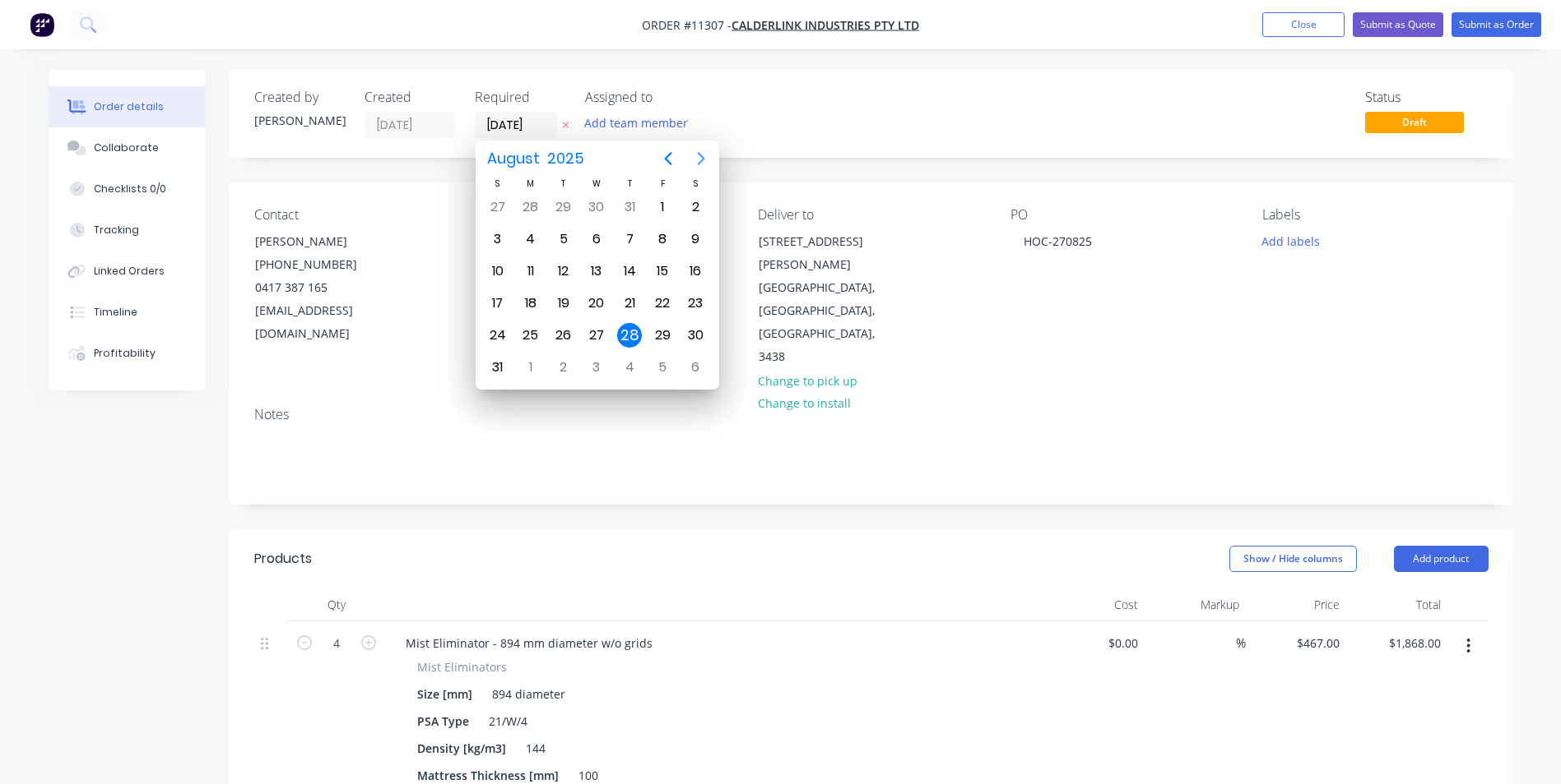
click at [700, 157] on icon "Next page" at bounding box center [700, 158] width 20 height 20
click at [592, 243] on div "10" at bounding box center [597, 239] width 25 height 25
type input "[DATE]"
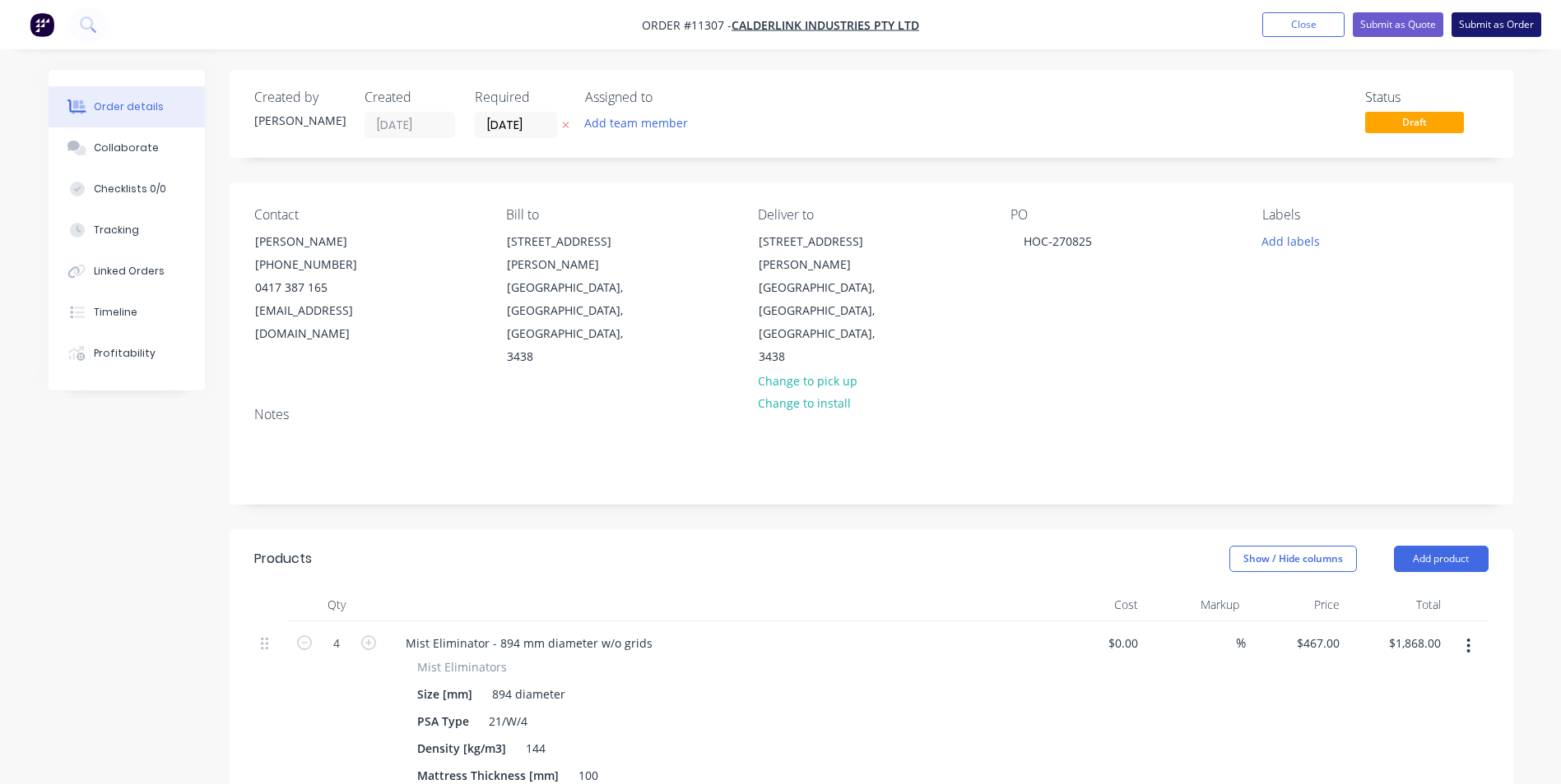
click at [1477, 32] on button "Submit as Order" at bounding box center [1496, 24] width 90 height 25
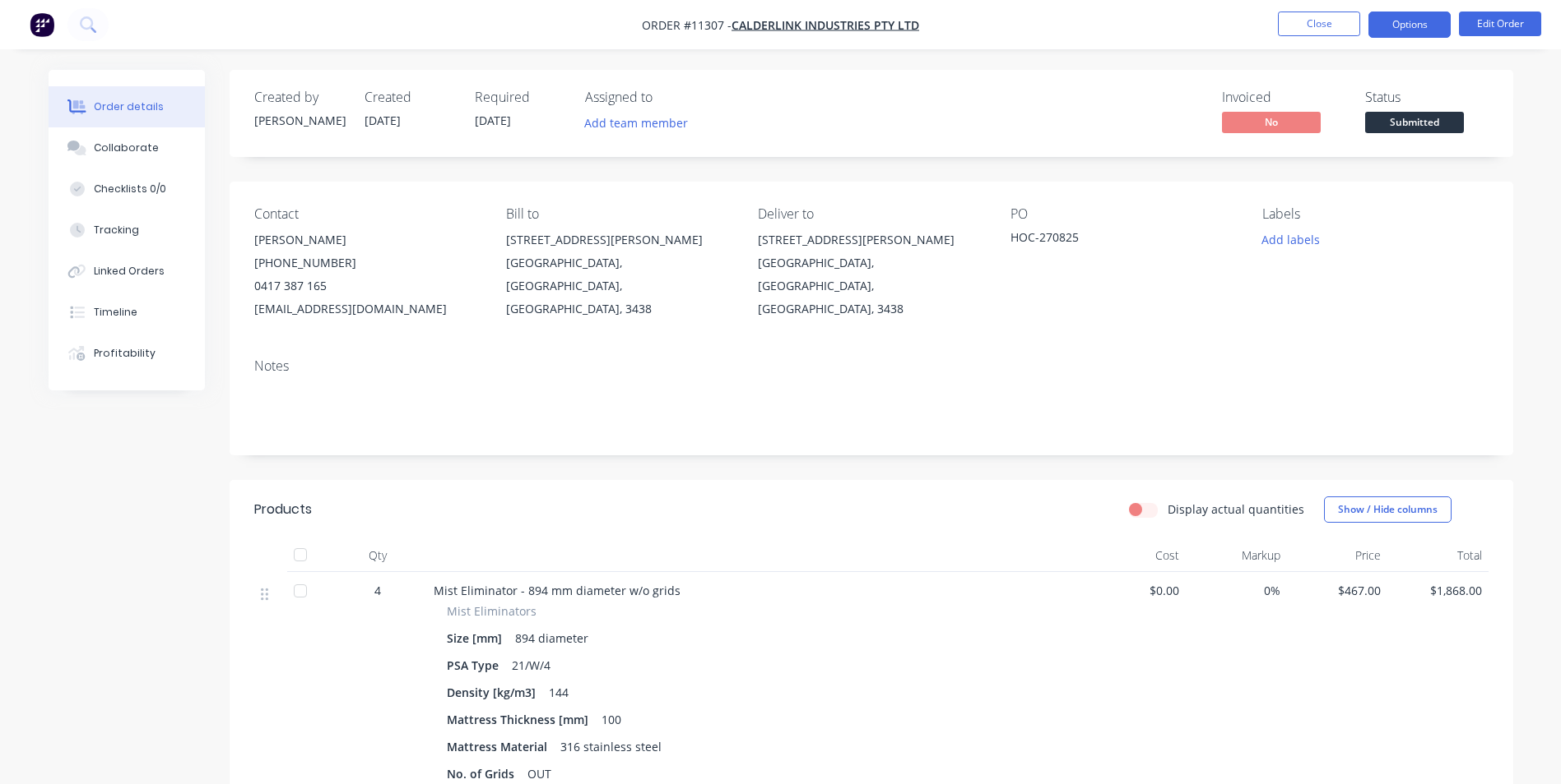
click at [1419, 19] on button "Options" at bounding box center [1409, 24] width 82 height 26
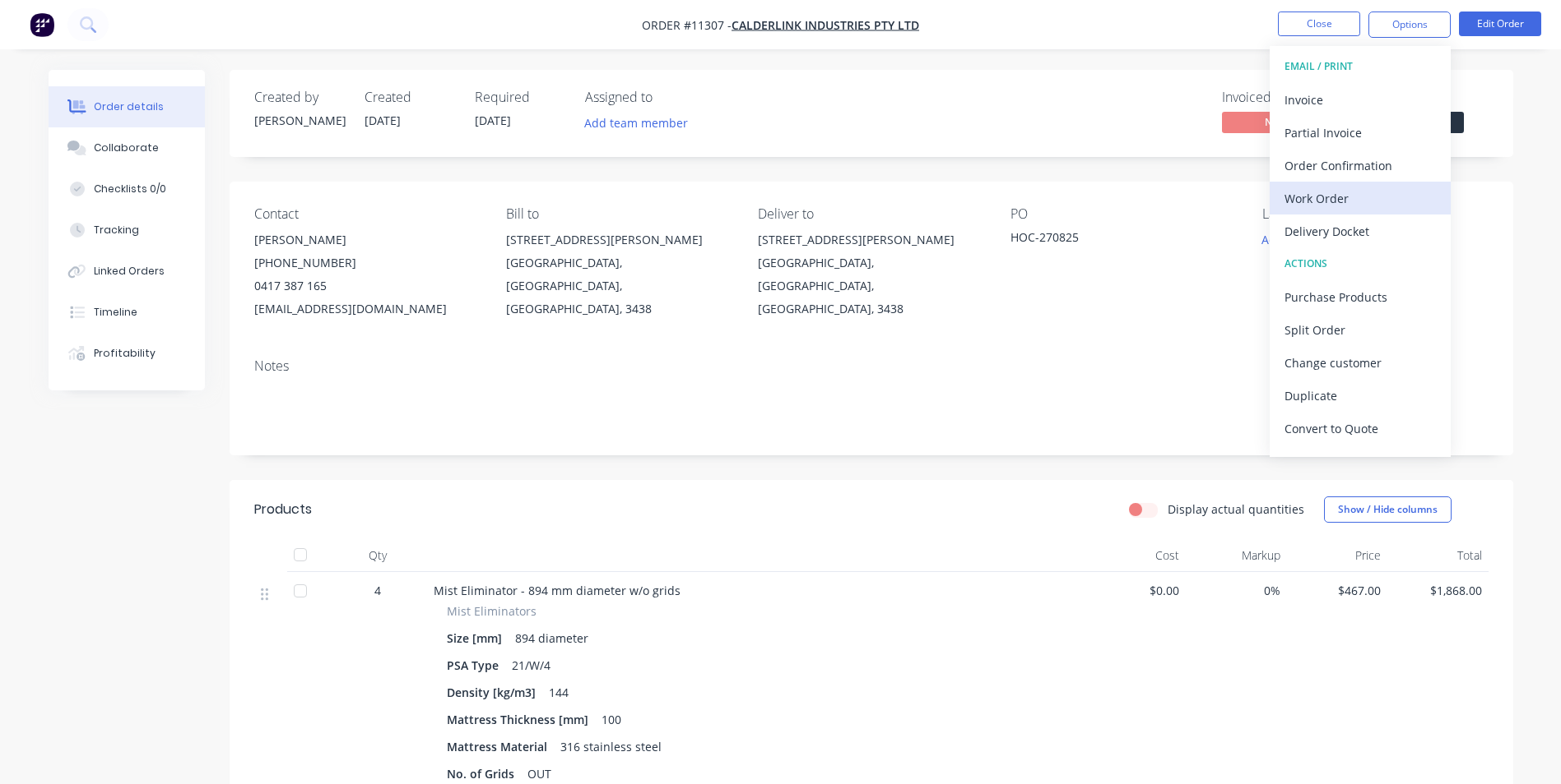
click at [1342, 195] on div "Work Order" at bounding box center [1359, 199] width 152 height 24
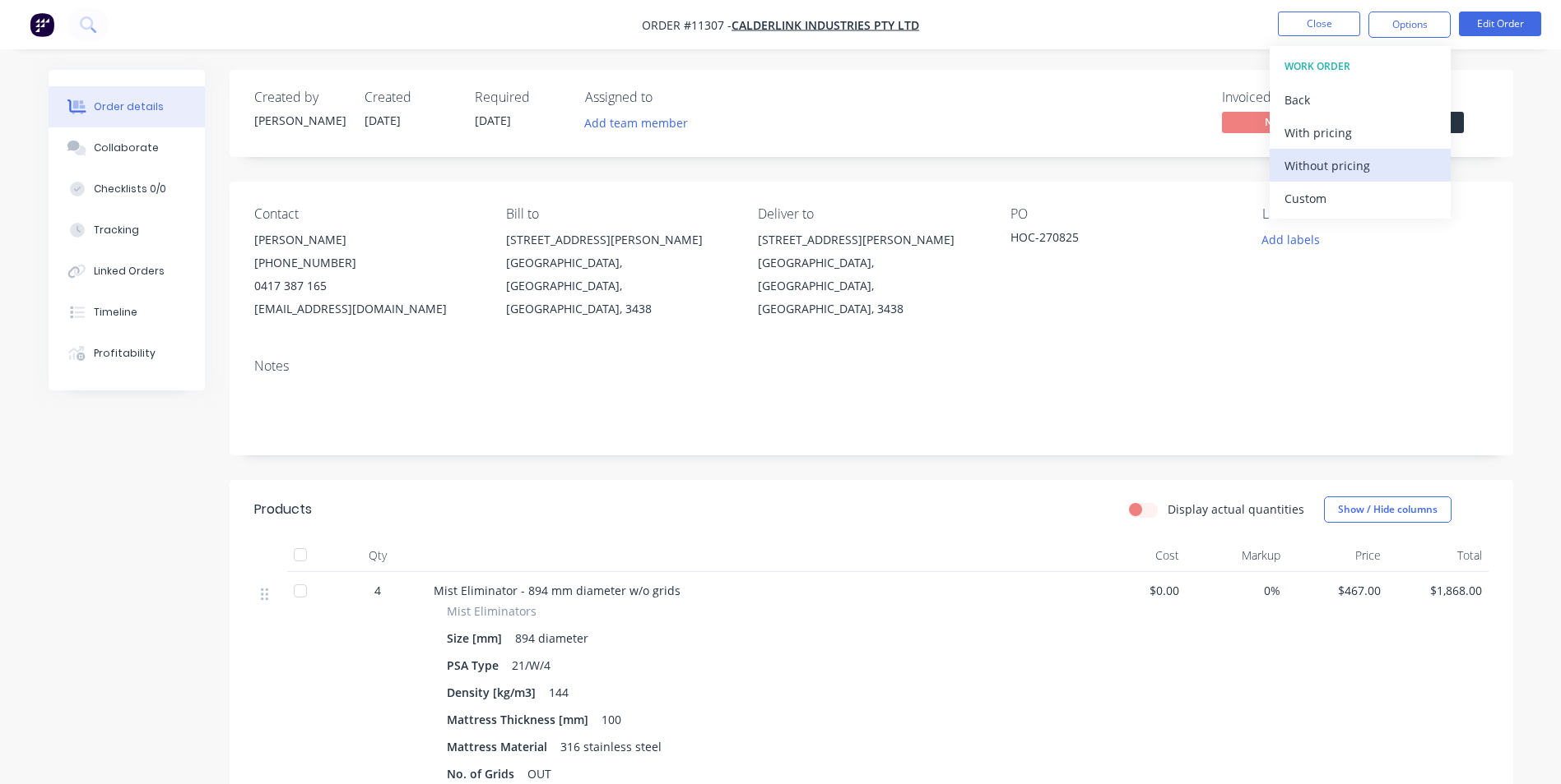
click at [1358, 160] on div "Without pricing" at bounding box center [1359, 166] width 152 height 24
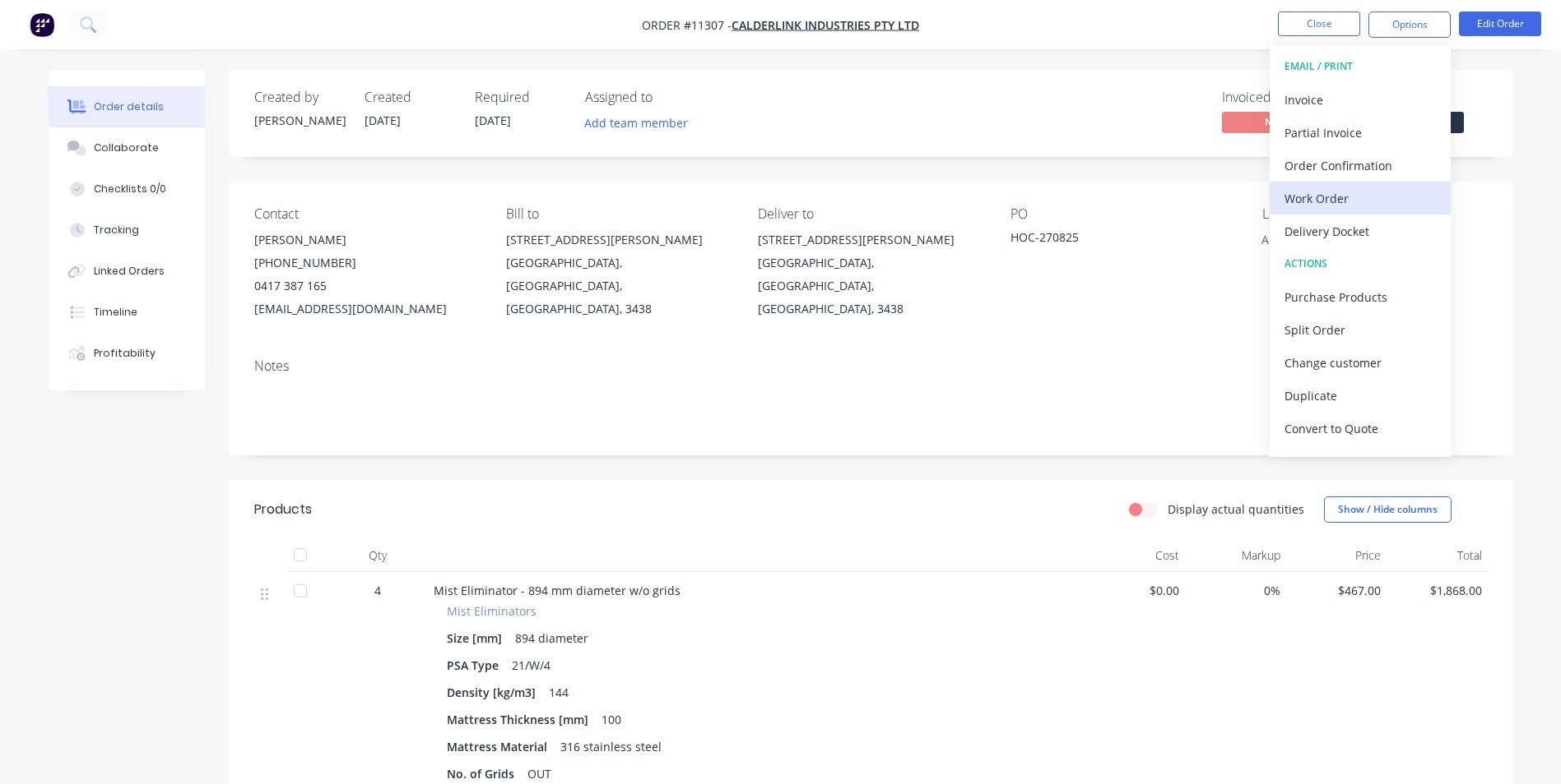
click at [1358, 188] on div "Work Order" at bounding box center [1359, 199] width 152 height 24
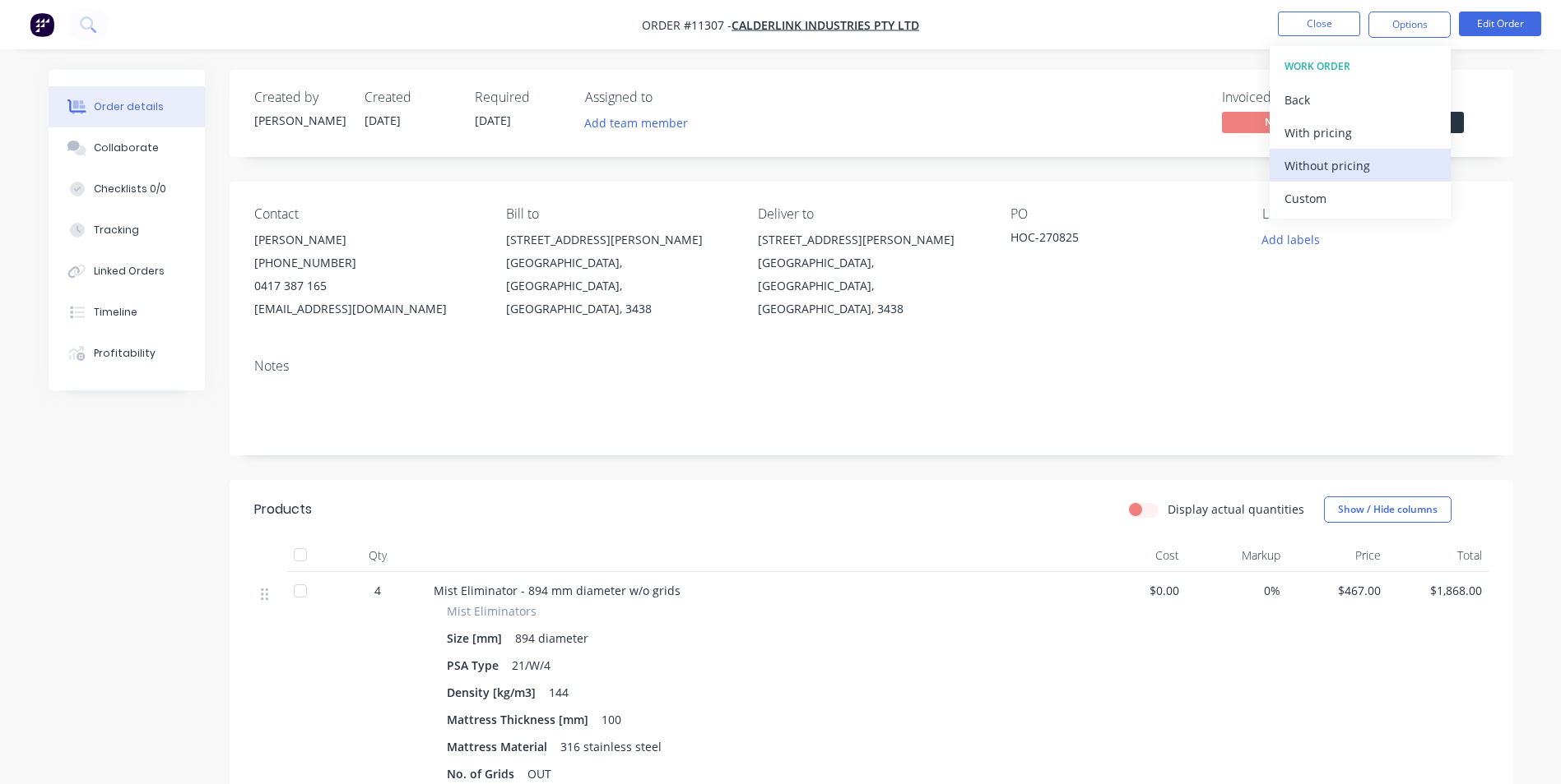
click at [1334, 159] on div "Without pricing" at bounding box center [1359, 166] width 152 height 24
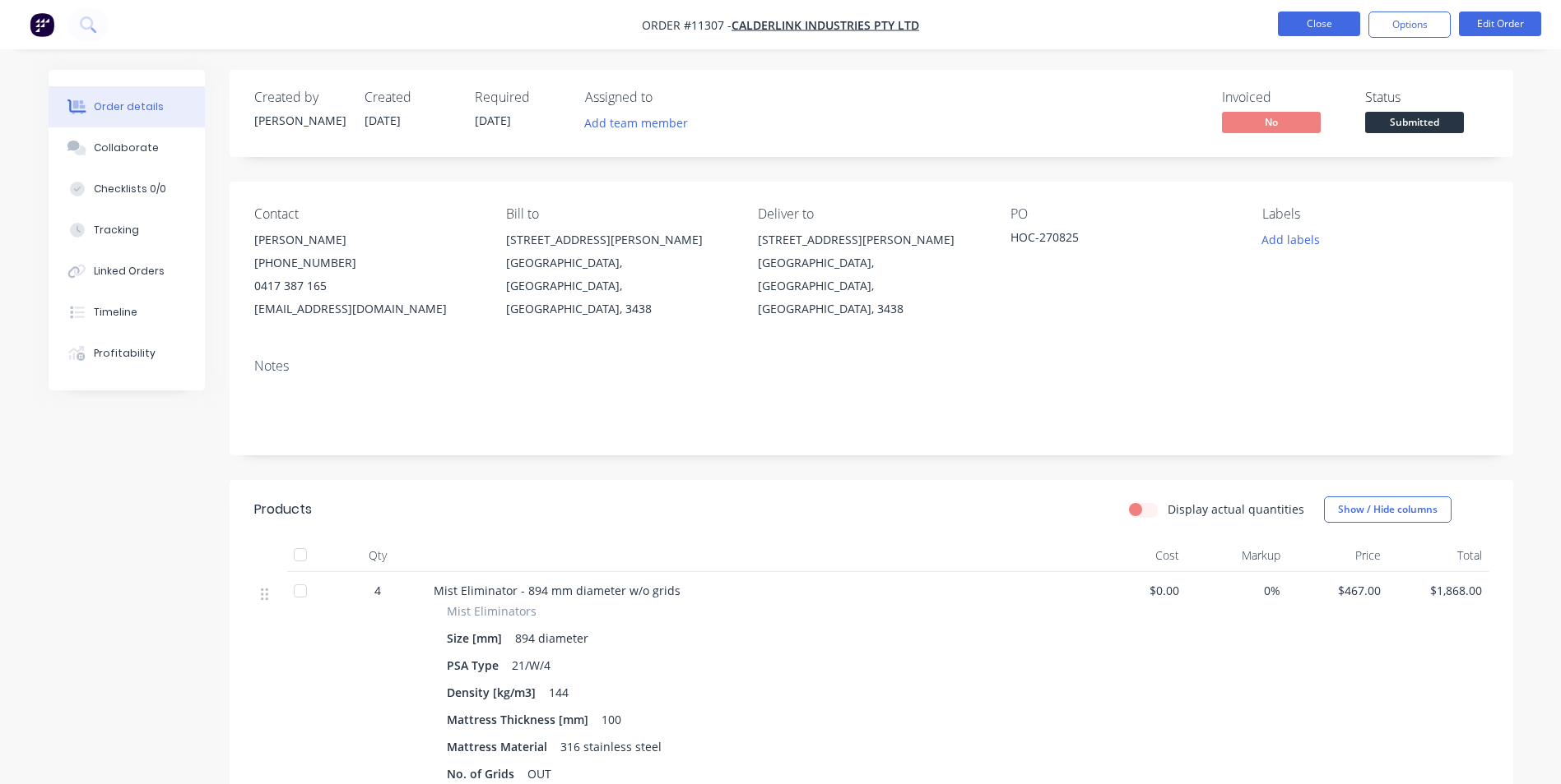
click at [1316, 23] on button "Close" at bounding box center [1319, 23] width 82 height 25
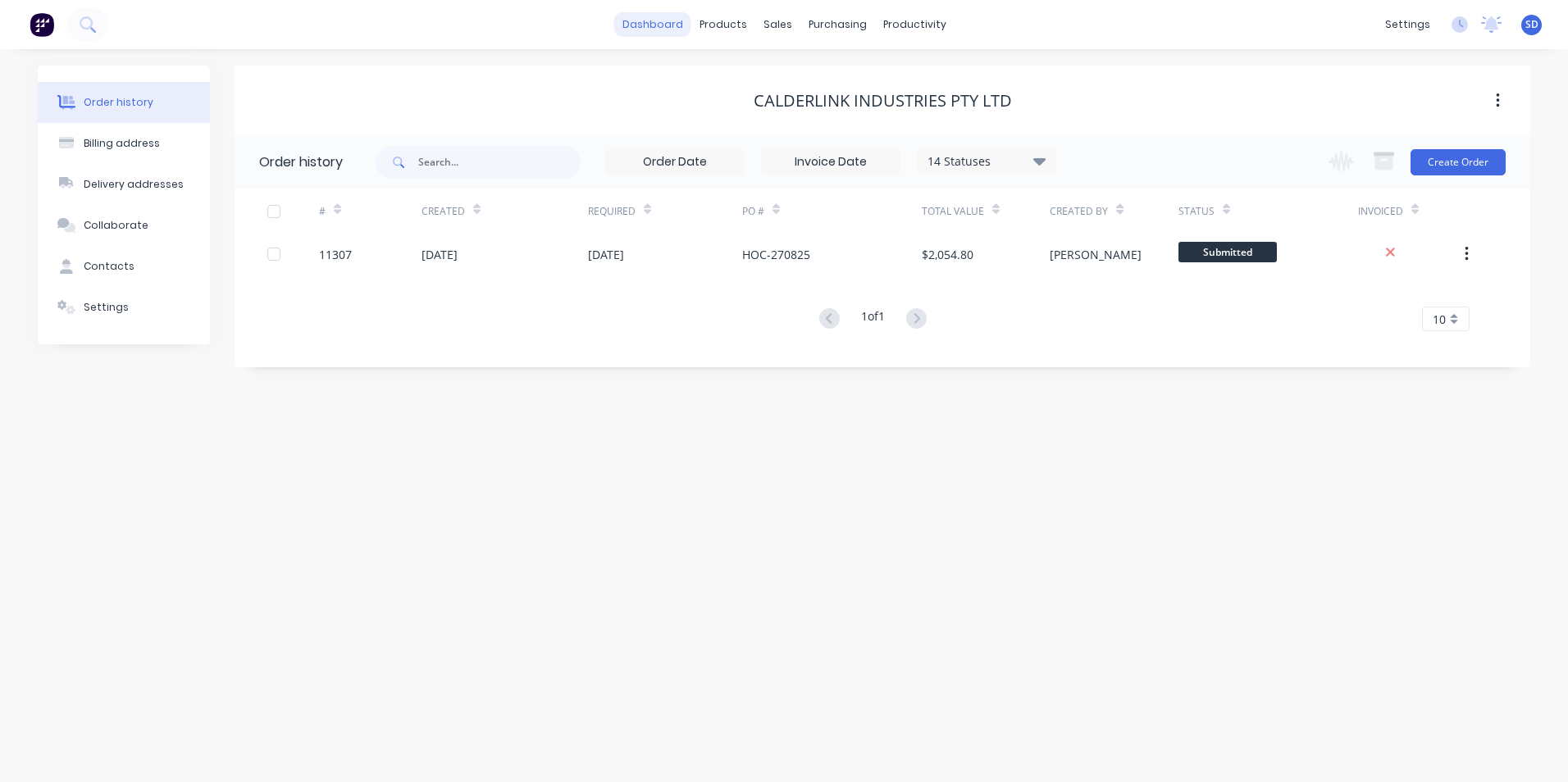
click at [657, 12] on link "dashboard" at bounding box center [652, 24] width 77 height 25
